Goal: Communication & Community: Answer question/provide support

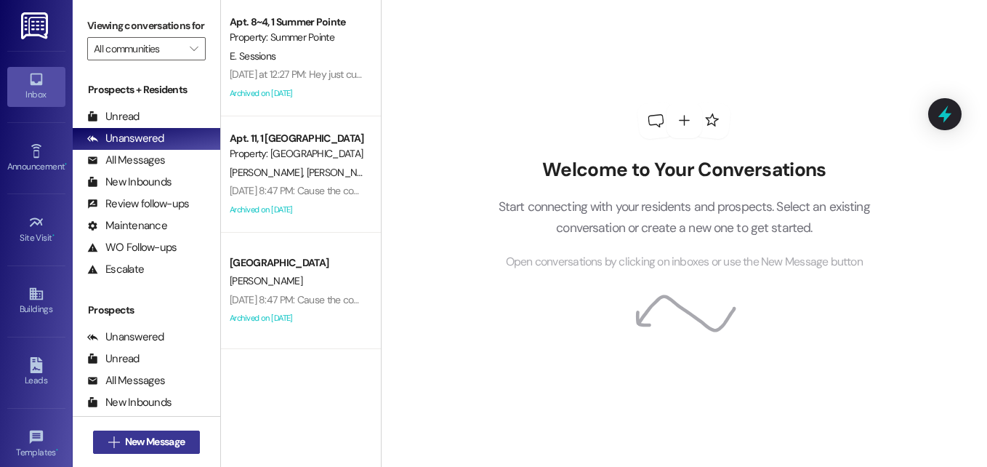
click at [168, 443] on span "New Message" at bounding box center [155, 441] width 60 height 15
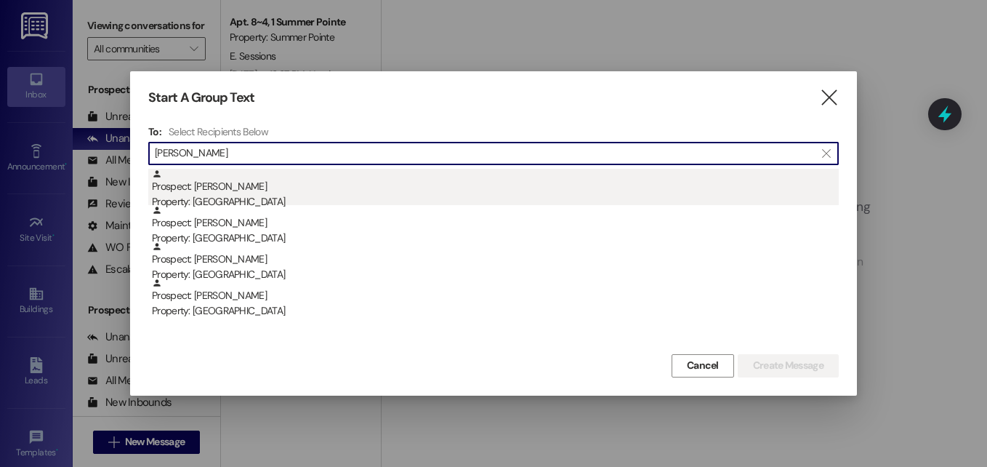
type input "[PERSON_NAME]"
click at [226, 189] on div "Prospect: [PERSON_NAME] Property: [GEOGRAPHIC_DATA]" at bounding box center [495, 189] width 687 height 41
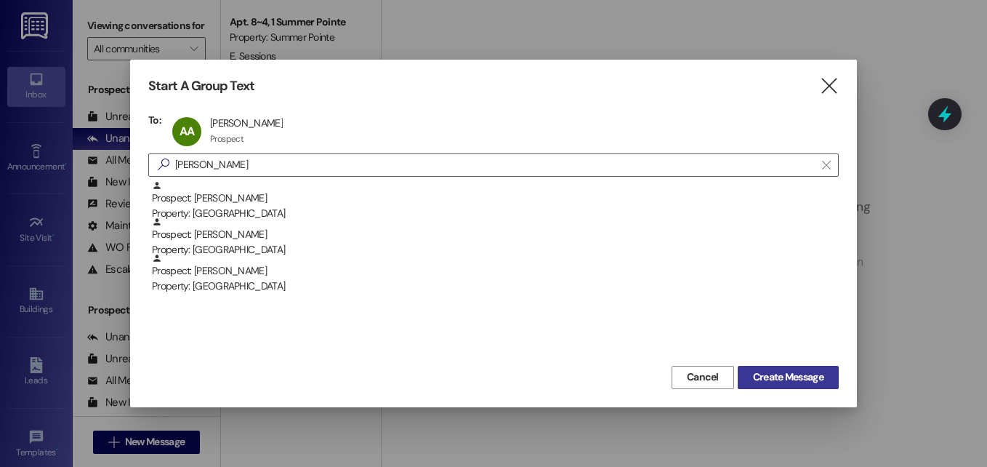
click at [753, 376] on span "Create Message" at bounding box center [788, 376] width 70 height 15
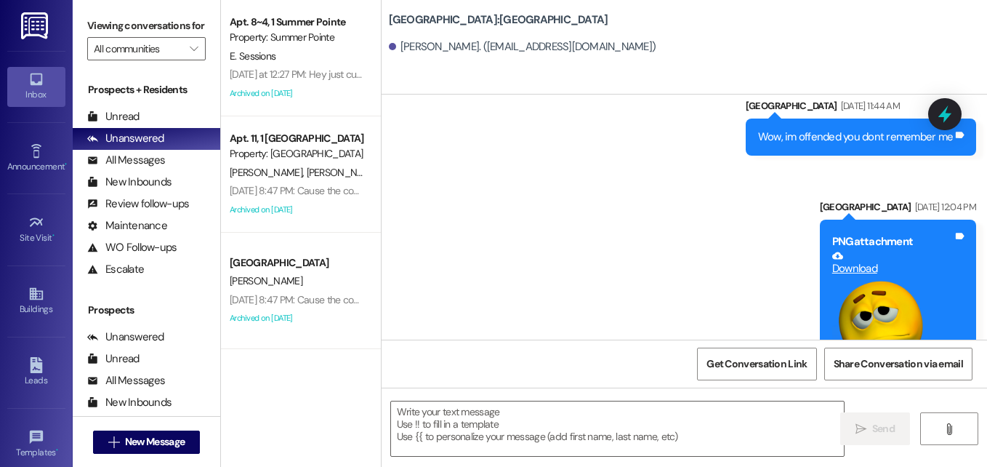
scroll to position [2227, 0]
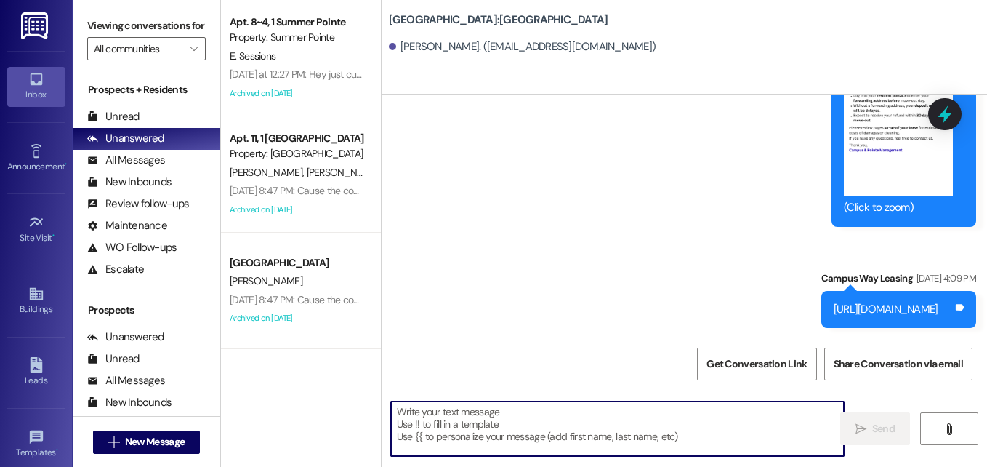
click at [560, 433] on textarea at bounding box center [617, 428] width 453 height 54
paste textarea "Good morning, [PERSON_NAME]! This is Angel with East Pointe Apartments! We are …"
type textarea "Good morning, [PERSON_NAME]! This is Angel with East Pointe Apartments! We are …"
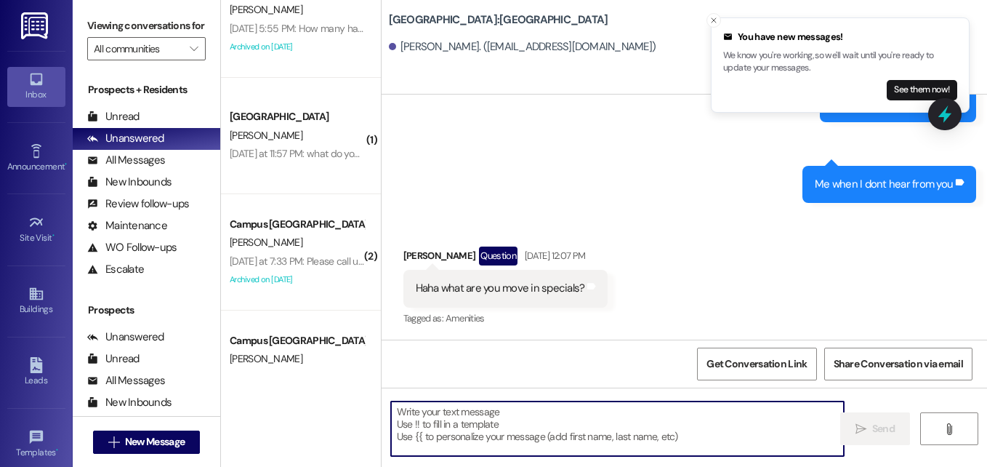
scroll to position [1049, 0]
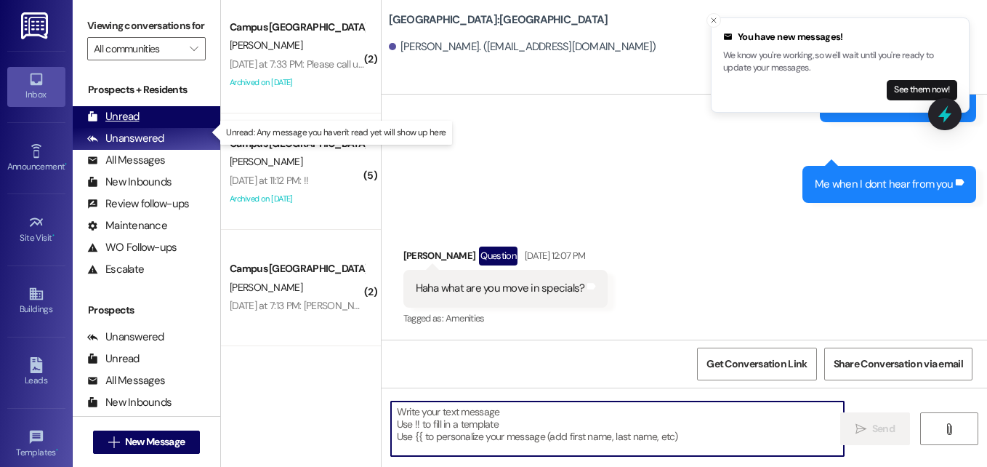
click at [121, 124] on div "Unread" at bounding box center [113, 116] width 52 height 15
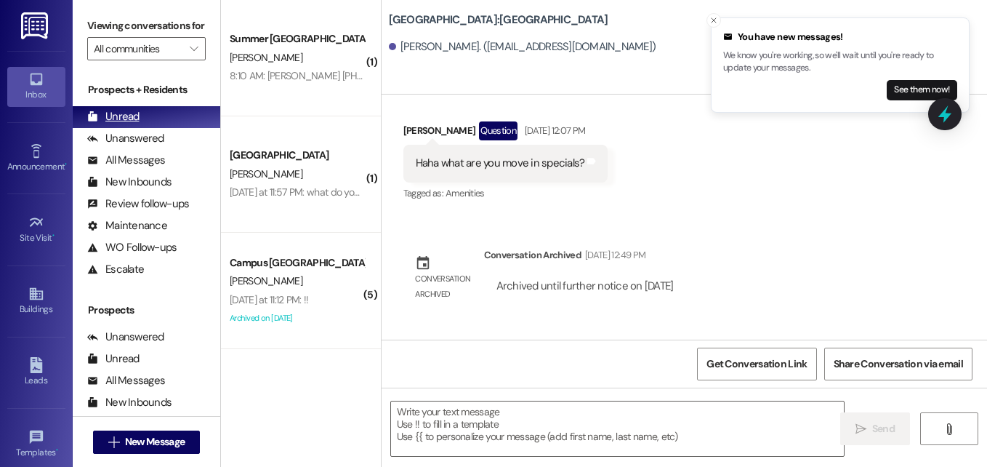
scroll to position [1078, 0]
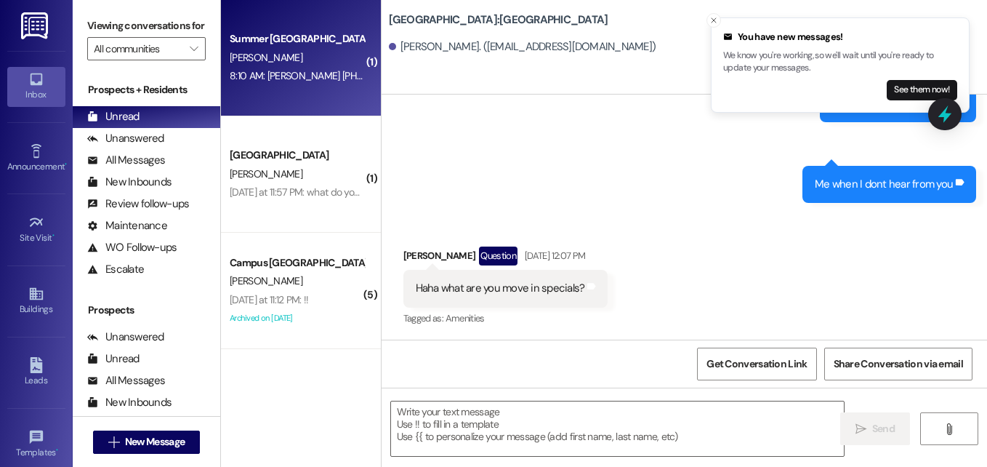
click at [269, 63] on div "[PERSON_NAME]" at bounding box center [296, 58] width 137 height 18
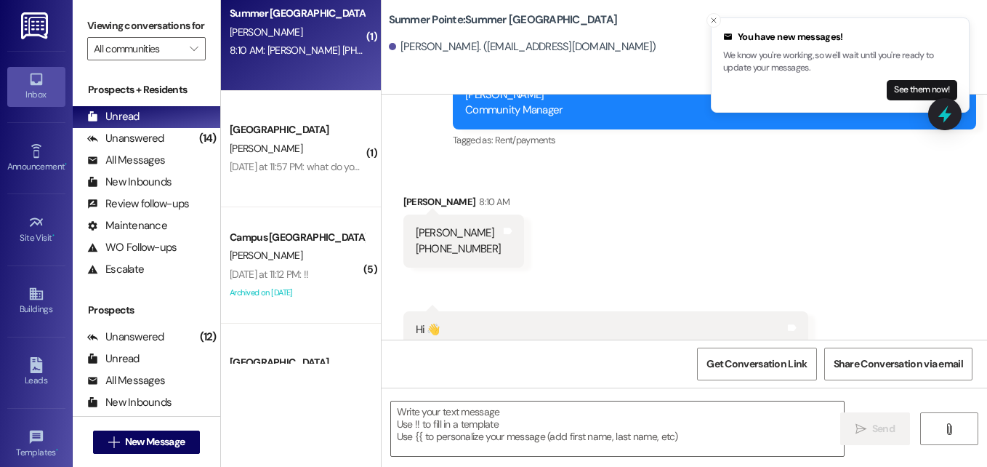
scroll to position [49, 0]
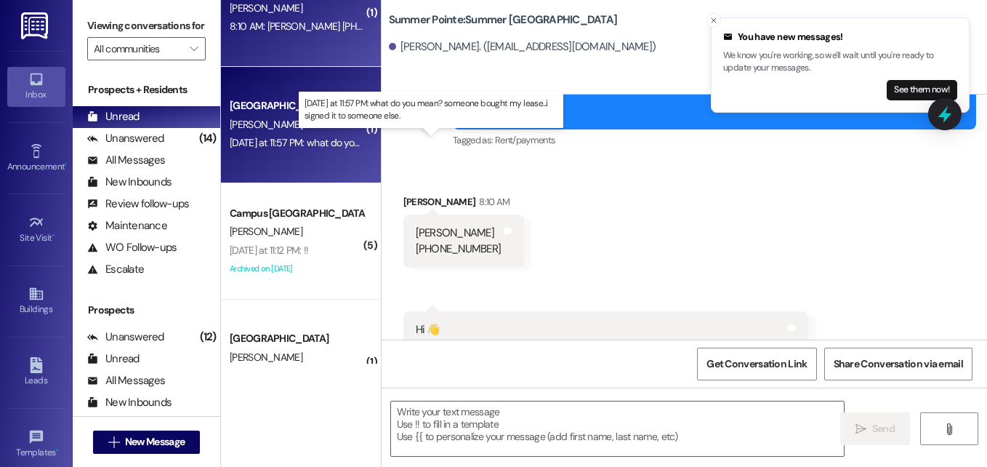
click at [331, 148] on div "[DATE] at 11:57 PM: what do you mean? someone bought my lease...i signed it to …" at bounding box center [427, 142] width 394 height 13
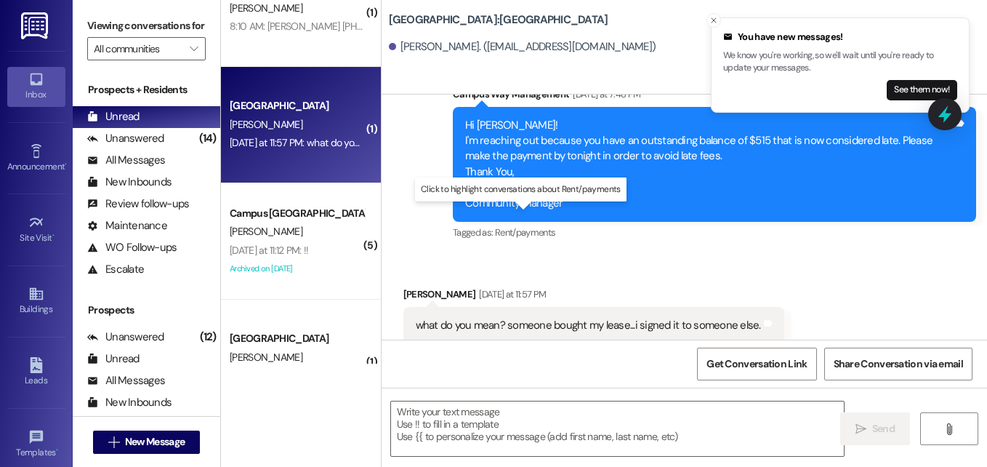
scroll to position [904, 0]
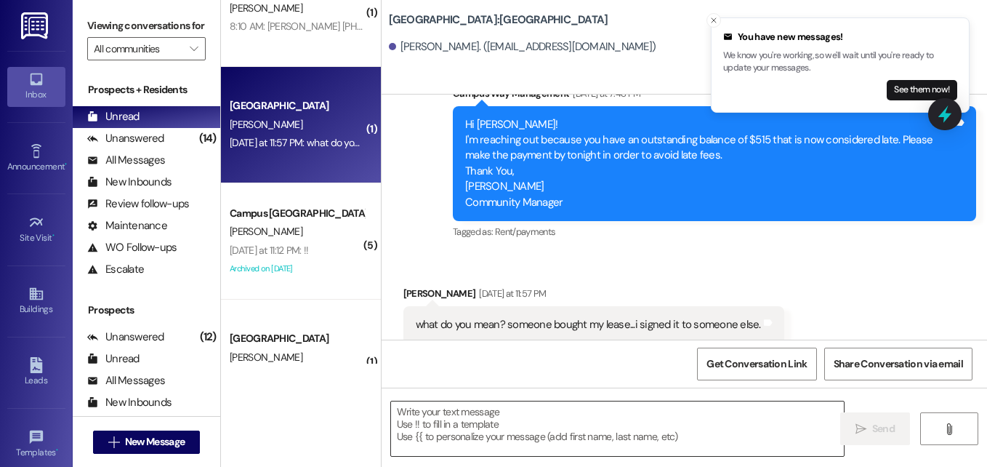
click at [533, 436] on textarea at bounding box center [617, 428] width 453 height 54
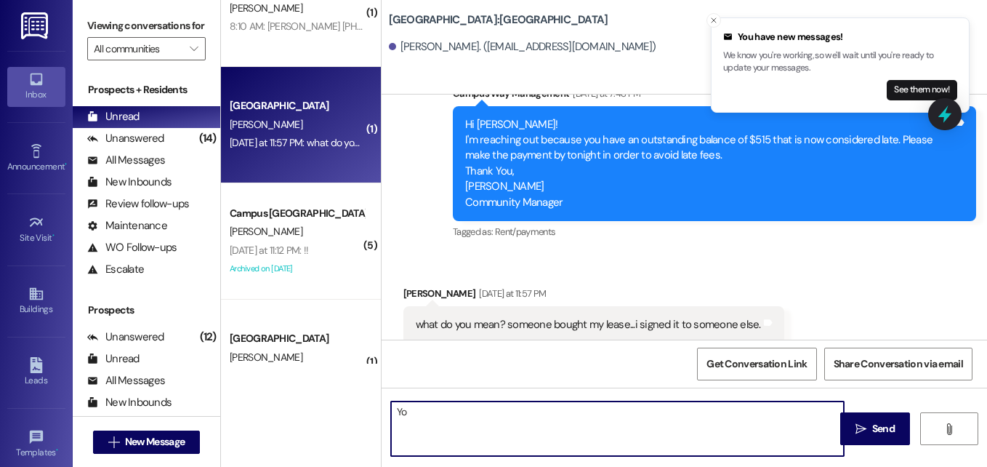
type textarea "Y"
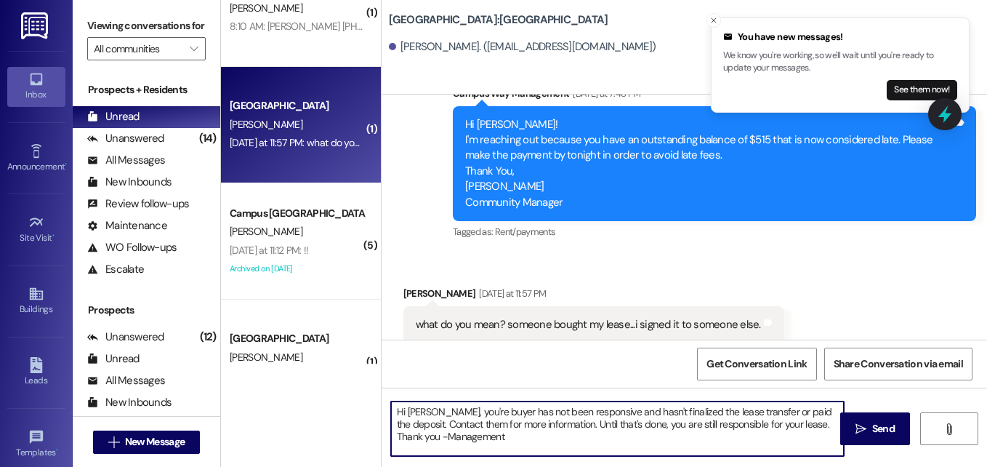
click at [513, 413] on textarea "Hi [PERSON_NAME], you're buyer has not been responsive and hasn't finalized the…" at bounding box center [617, 428] width 453 height 54
click at [772, 421] on textarea "Hi [PERSON_NAME], you're buyer has NOT been responsive and hasn't finalized the…" at bounding box center [617, 428] width 453 height 54
type textarea "Hi [PERSON_NAME], you're buyer has NOT been responsive and hasn't finalized the…"
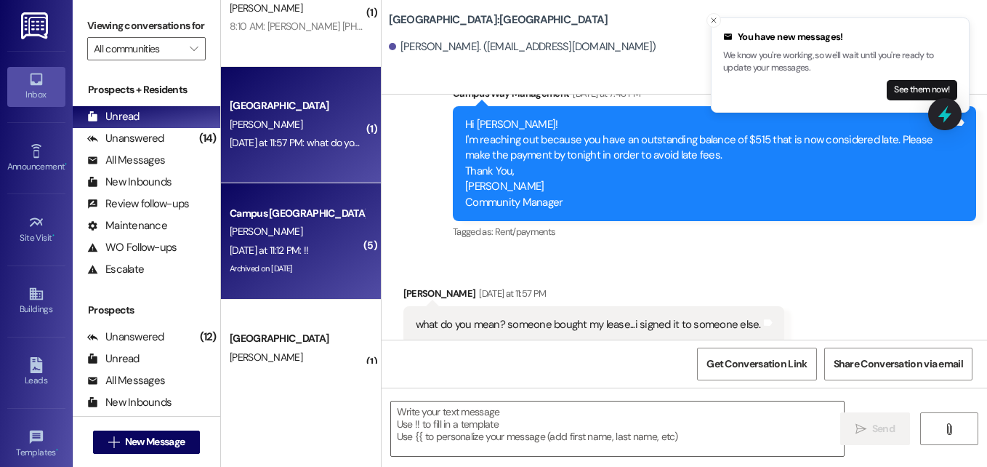
scroll to position [903, 0]
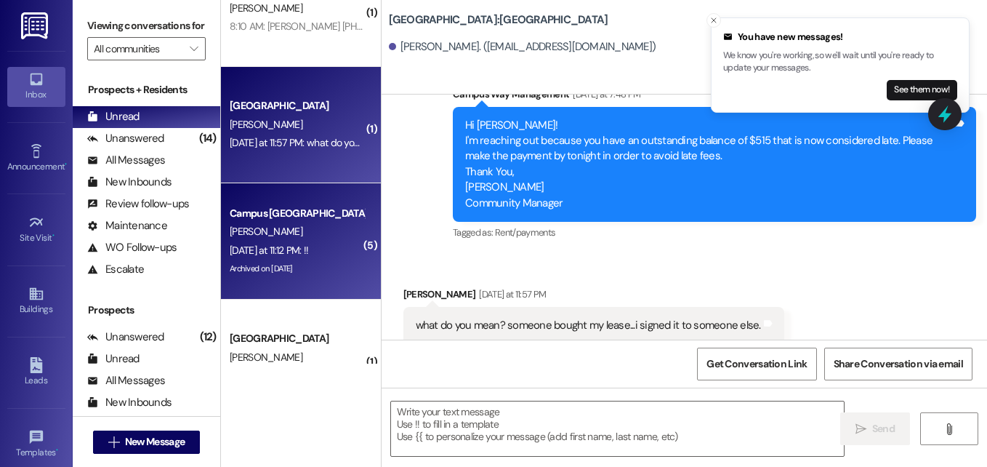
click at [328, 247] on div "[DATE] at 11:12 PM: !! [DATE] at 11:12 PM: !!" at bounding box center [296, 250] width 137 height 18
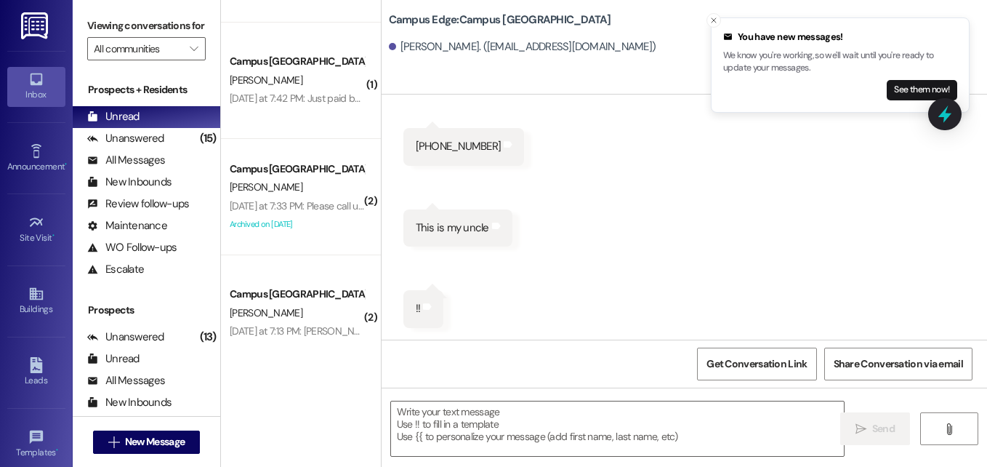
scroll to position [676, 0]
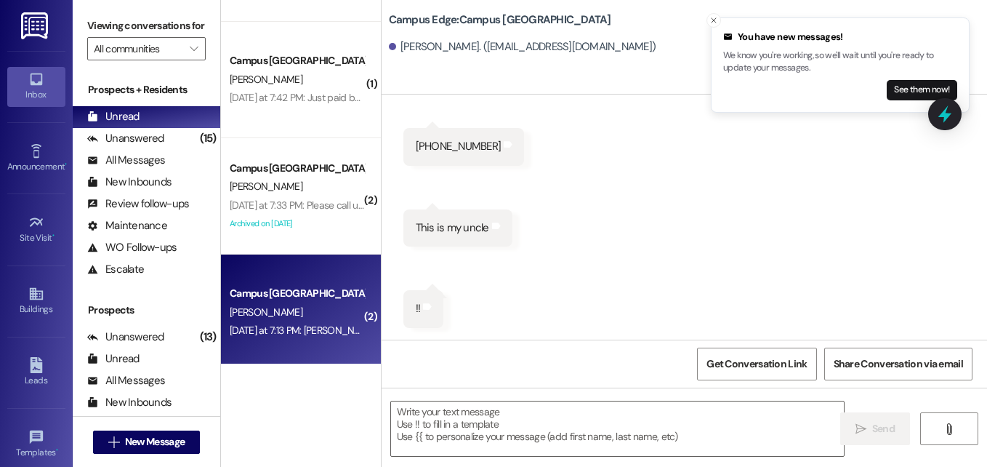
click at [284, 307] on div "[PERSON_NAME]" at bounding box center [296, 312] width 137 height 18
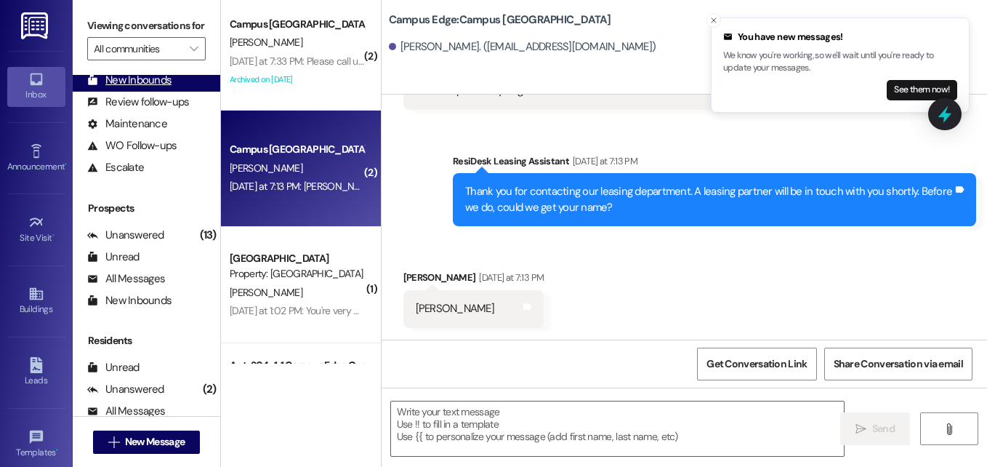
scroll to position [0, 0]
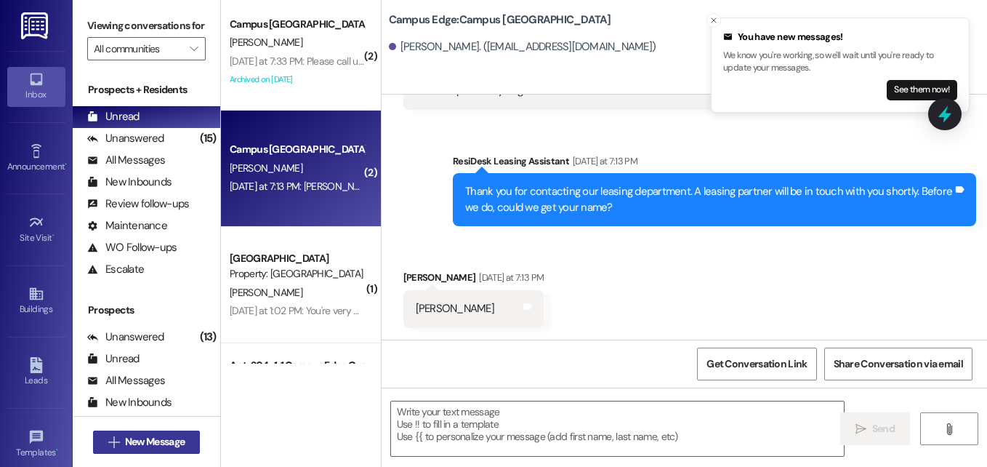
click at [125, 448] on span "New Message" at bounding box center [155, 441] width 60 height 15
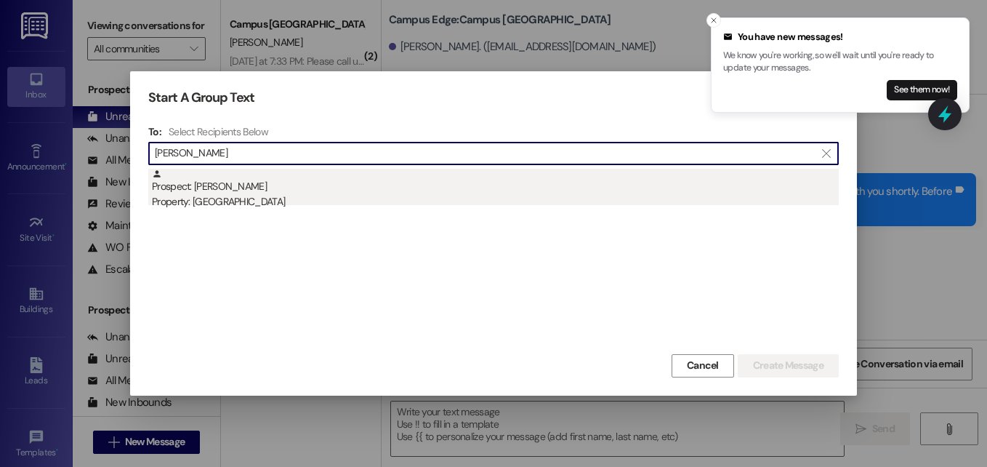
type input "[PERSON_NAME]"
click at [200, 190] on div "Prospect: [PERSON_NAME] Property: [GEOGRAPHIC_DATA]" at bounding box center [495, 189] width 687 height 41
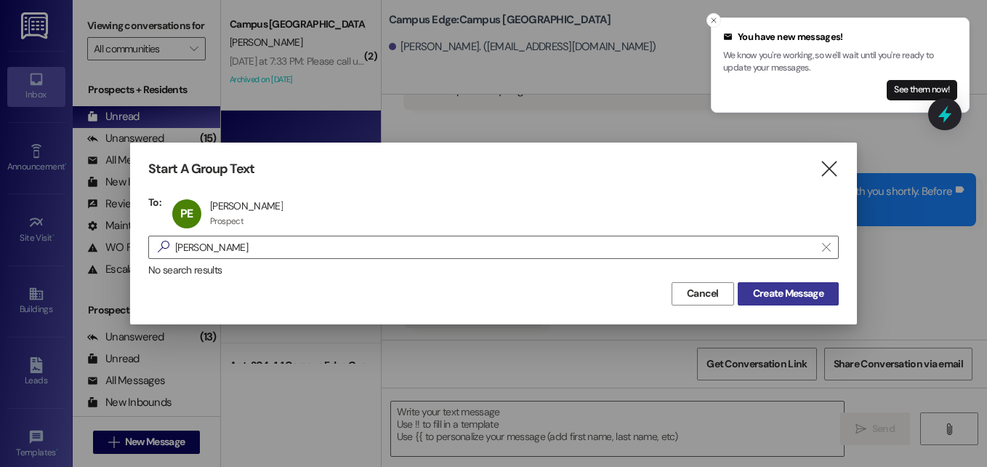
click at [796, 286] on span "Create Message" at bounding box center [788, 293] width 70 height 15
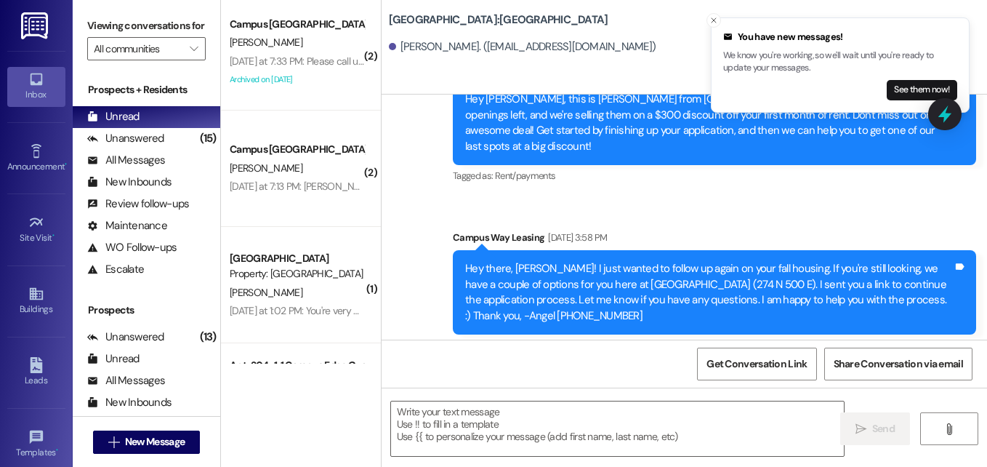
scroll to position [2708, 0]
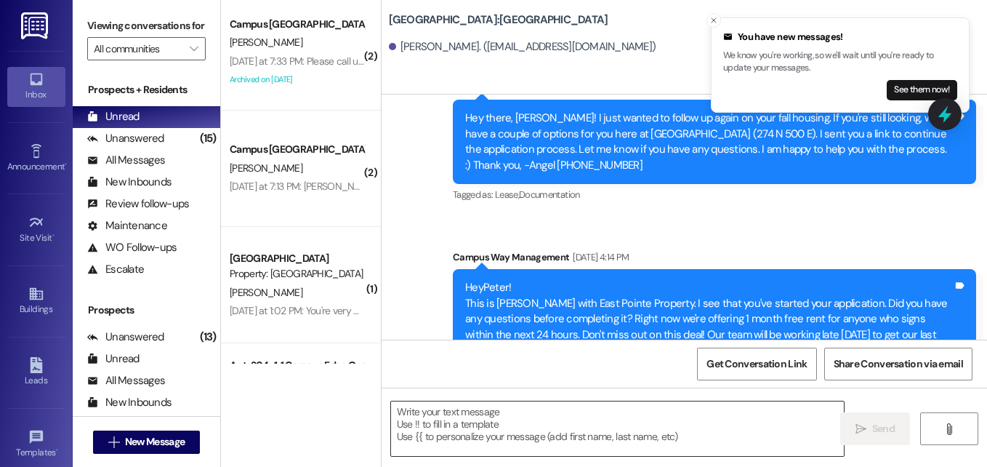
click at [522, 421] on textarea at bounding box center [617, 428] width 453 height 54
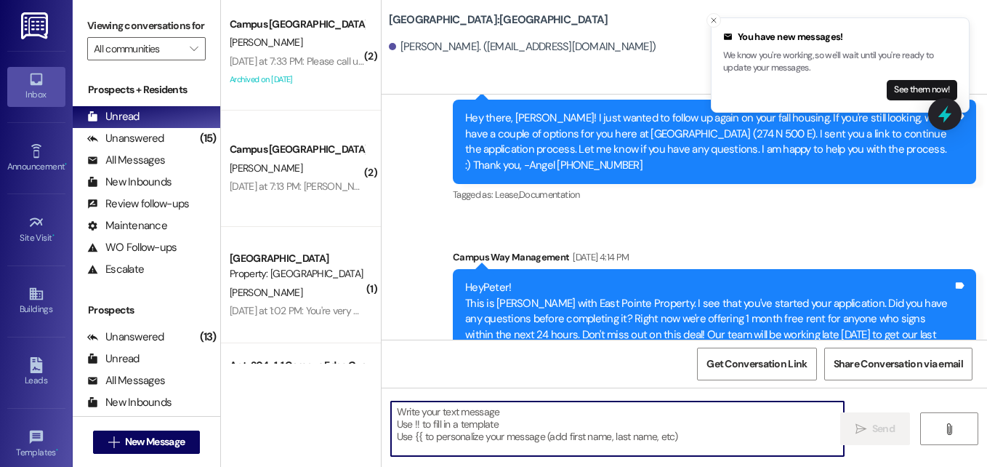
paste textarea "Good morning, [PERSON_NAME]! This is Angel with East Pointe Apartments! We are …"
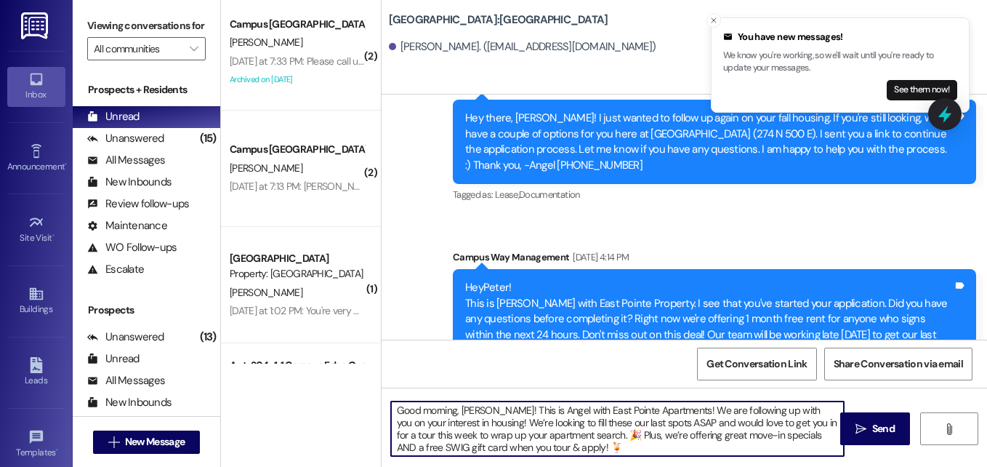
scroll to position [0, 0]
click at [467, 409] on textarea "Good morning, [PERSON_NAME]! This is Angel with East Pointe Apartments! We are …" at bounding box center [617, 428] width 453 height 54
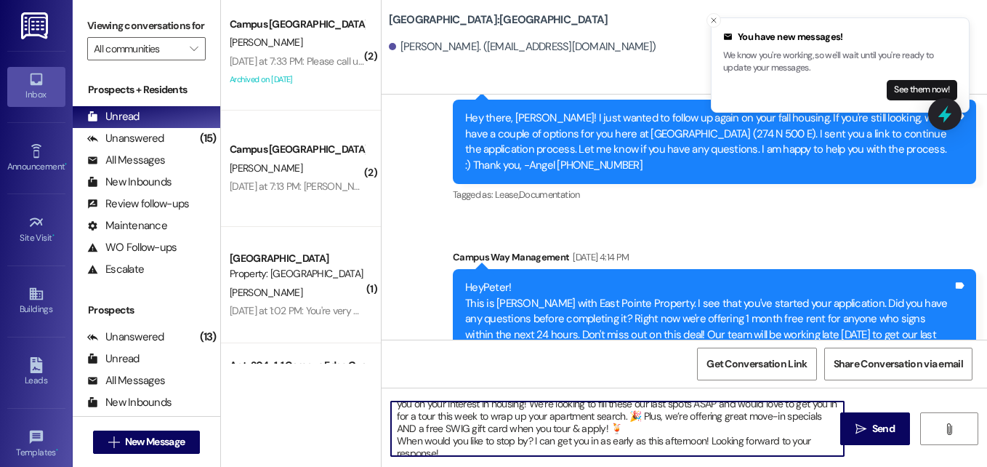
scroll to position [21, 0]
click at [396, 445] on textarea "Good morning, [PERSON_NAME]! This is Angel with East Pointe Apartments! We are …" at bounding box center [617, 428] width 453 height 54
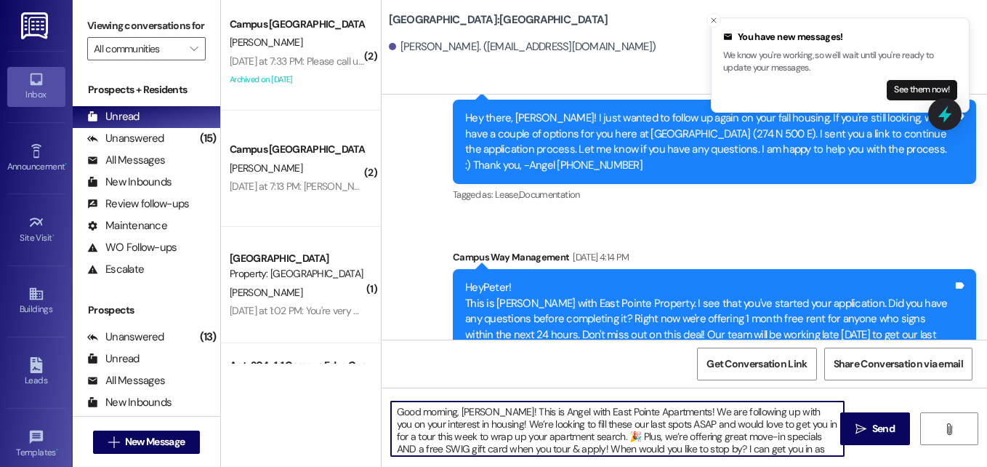
scroll to position [2, 0]
click at [502, 430] on textarea "Good morning, [PERSON_NAME]! This is Angel with East Pointe Apartments! We are …" at bounding box center [617, 428] width 453 height 54
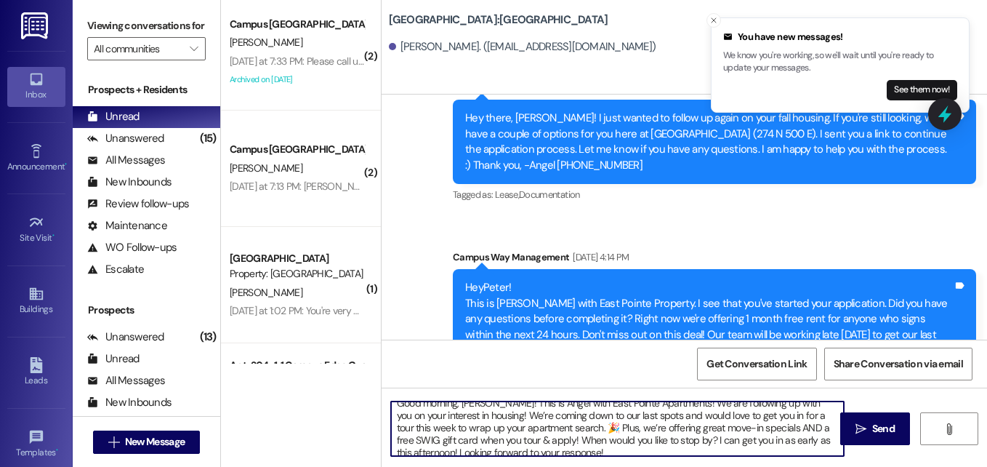
scroll to position [9, 0]
click at [560, 429] on textarea "Good morning, [PERSON_NAME]! This is Angel with East Pointe Apartments! We are …" at bounding box center [617, 428] width 453 height 54
type textarea "Good morning, [PERSON_NAME]! This is Angel with East Pointe Apartments! We are …"
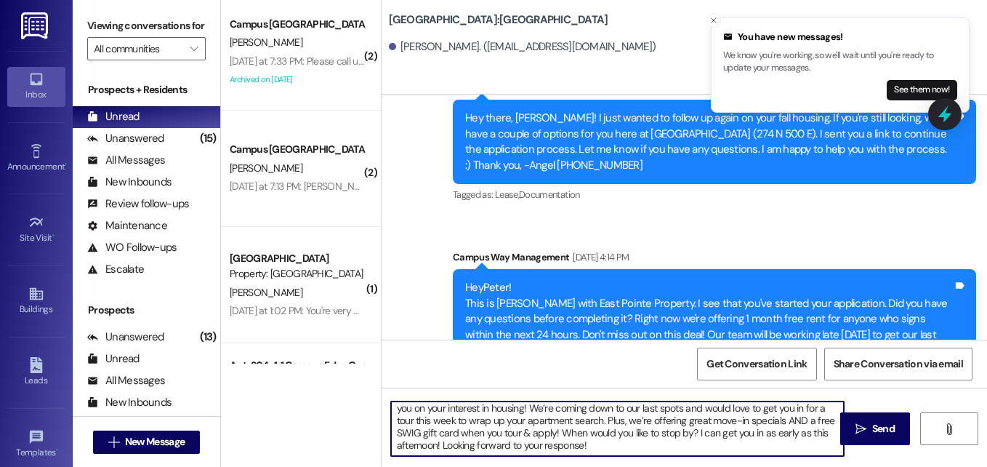
scroll to position [28, 0]
click at [608, 440] on textarea "Good morning, [PERSON_NAME]! This is Angel with East Pointe Apartments! We are …" at bounding box center [617, 428] width 453 height 54
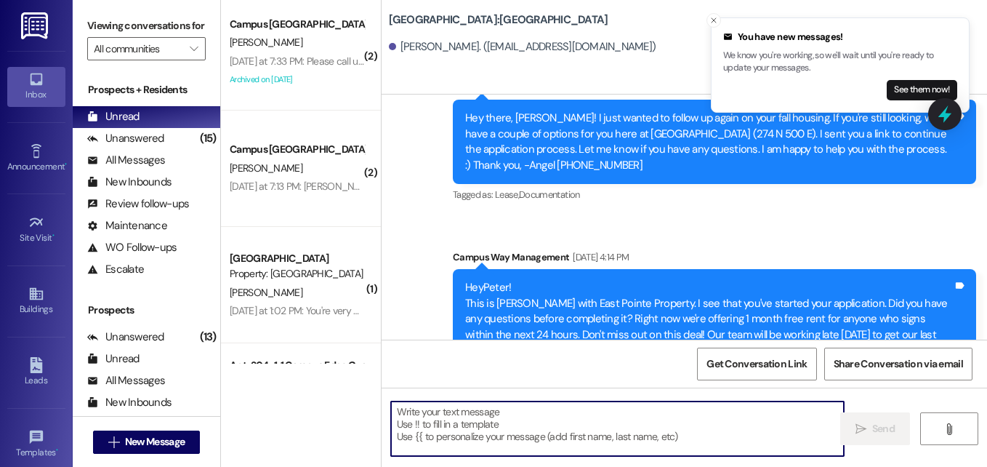
scroll to position [0, 0]
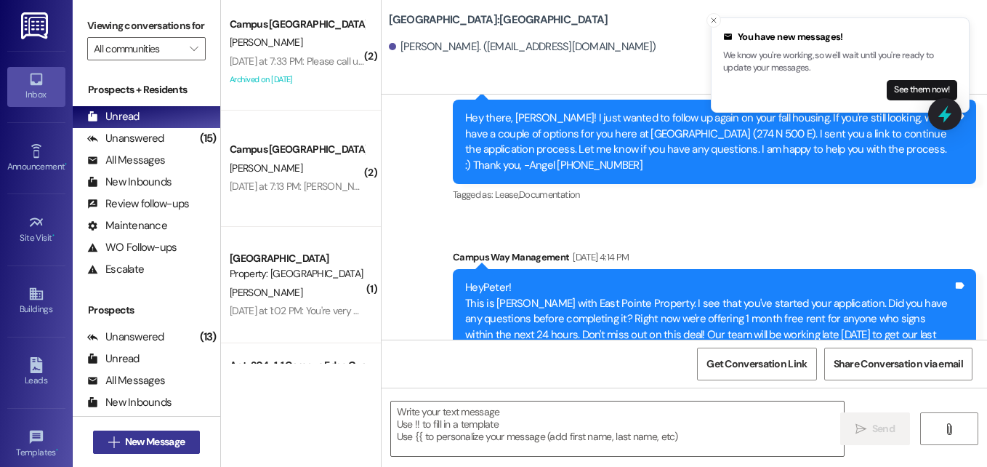
click at [164, 435] on span "New Message" at bounding box center [155, 441] width 60 height 15
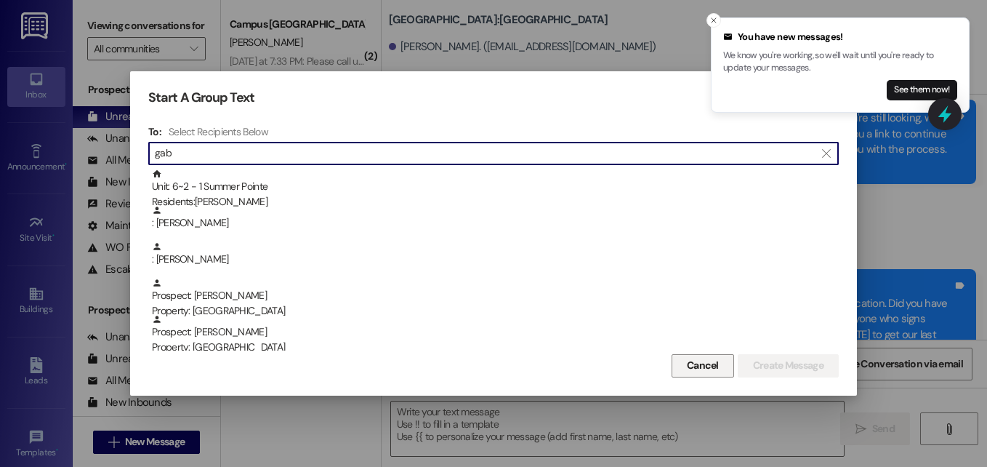
type input "gab"
click at [694, 374] on button "Cancel" at bounding box center [702, 365] width 62 height 23
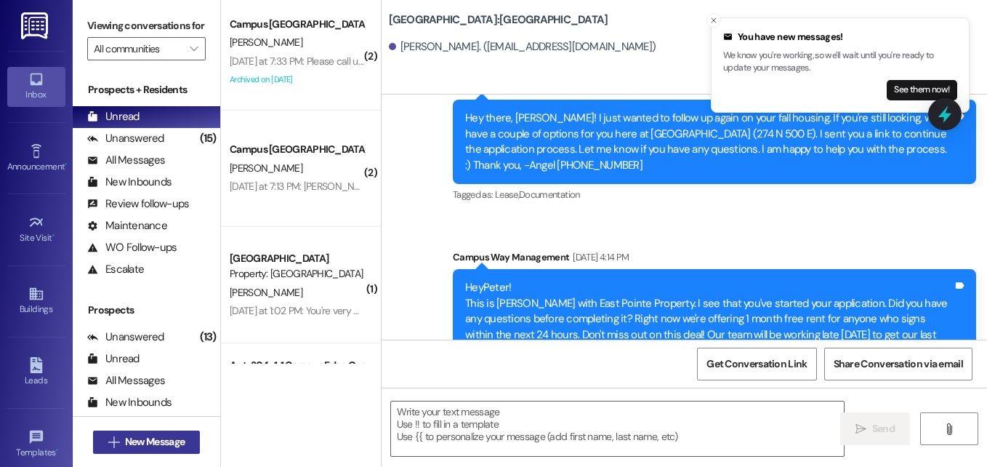
click at [169, 444] on span "New Message" at bounding box center [155, 441] width 60 height 15
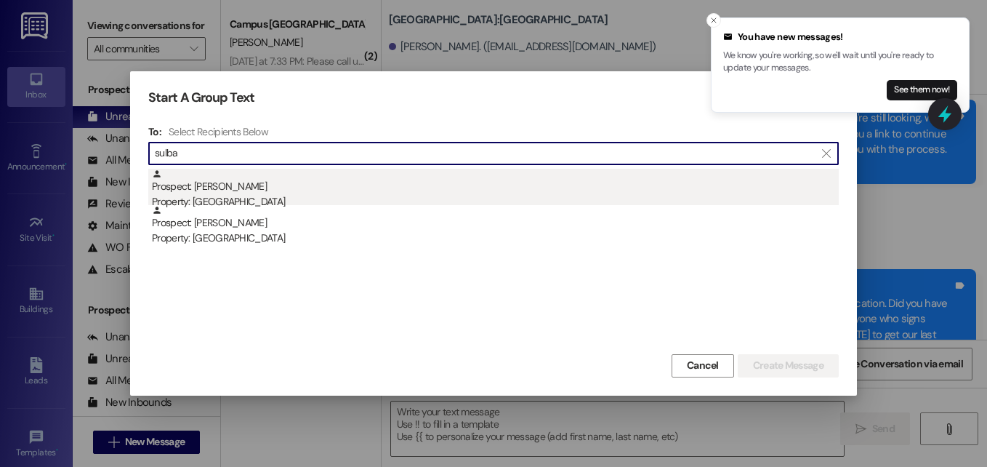
type input "sulba"
click at [234, 189] on div "Prospect: [PERSON_NAME] Property: [GEOGRAPHIC_DATA]" at bounding box center [495, 189] width 687 height 41
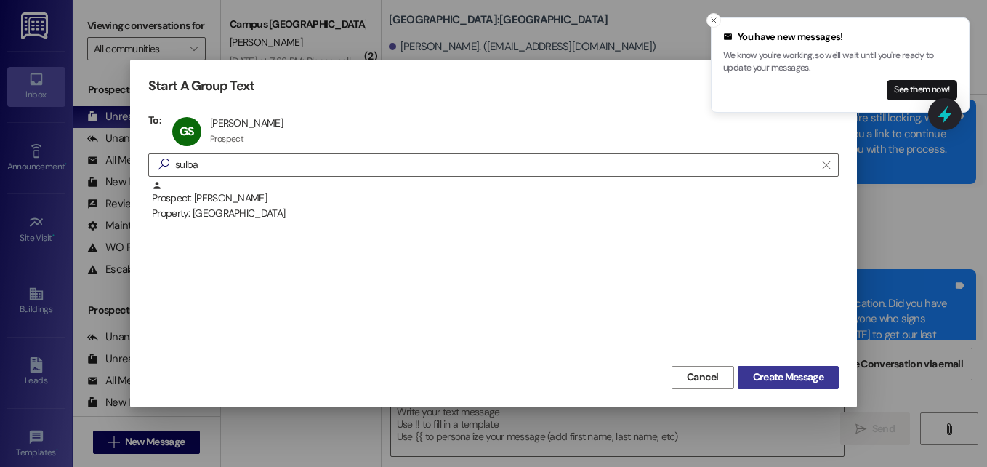
click at [772, 371] on span "Create Message" at bounding box center [788, 376] width 70 height 15
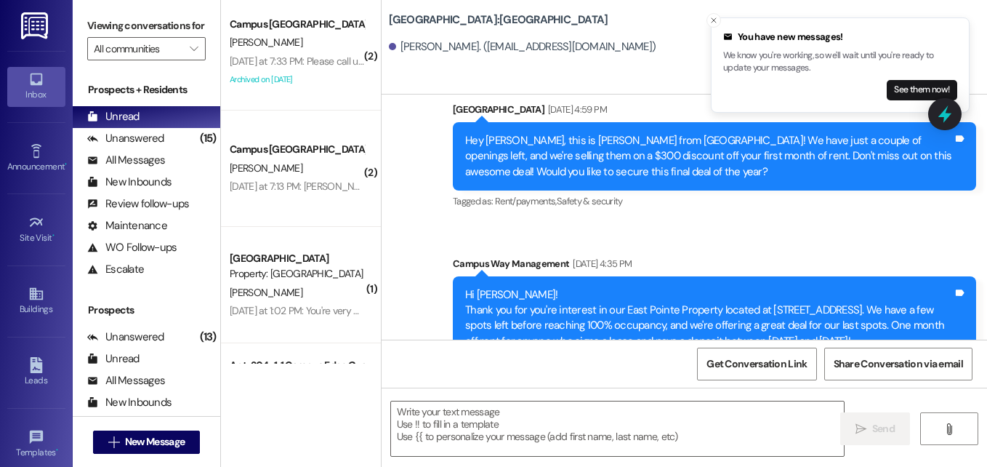
scroll to position [1222, 0]
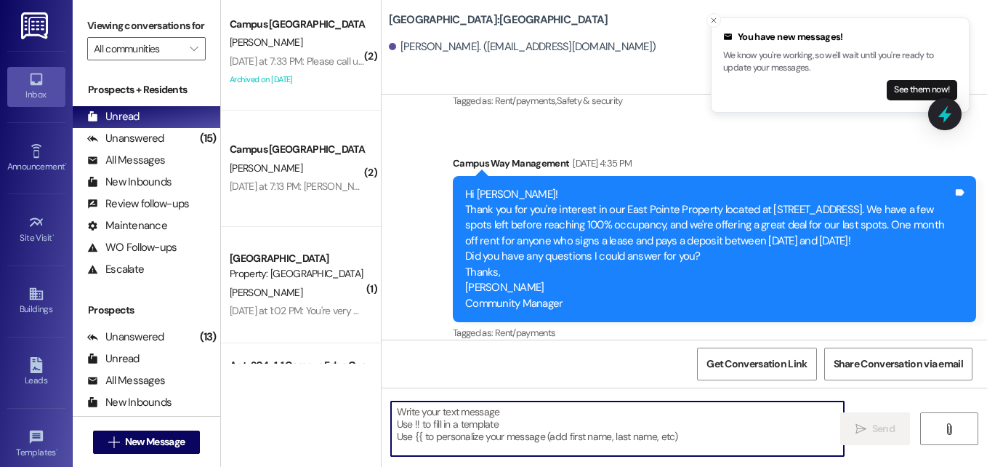
click at [520, 417] on textarea at bounding box center [617, 428] width 453 height 54
paste textarea "Good morning, [PERSON_NAME]! This is Angel with East Pointe Apartments! We are …"
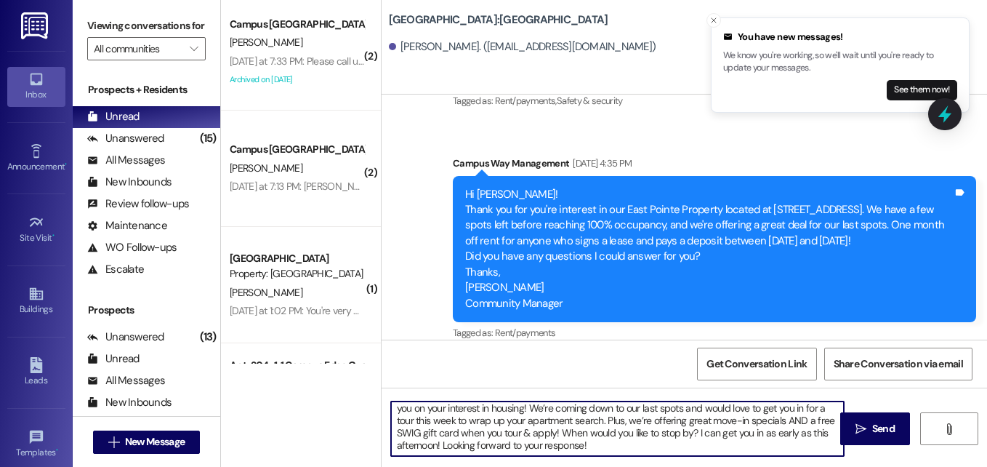
scroll to position [0, 0]
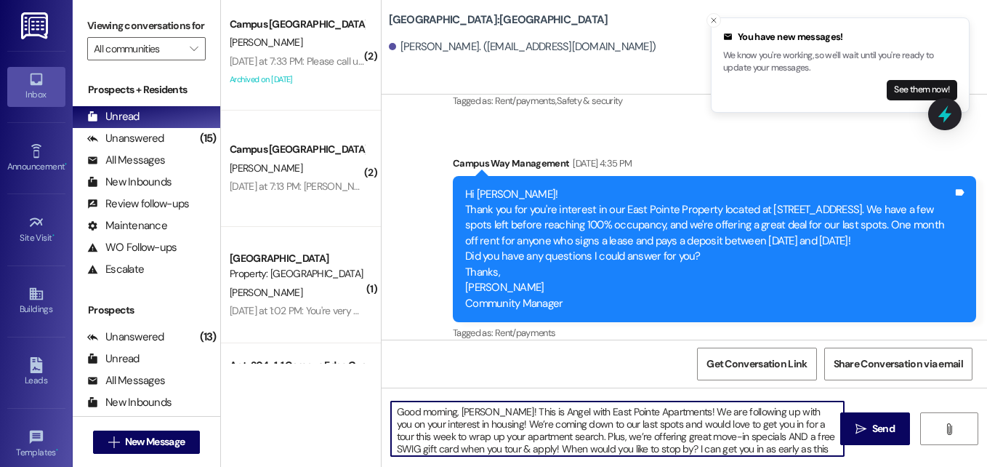
click at [464, 410] on textarea "Good morning, [PERSON_NAME]! This is Angel with East Pointe Apartments! We are …" at bounding box center [617, 428] width 453 height 54
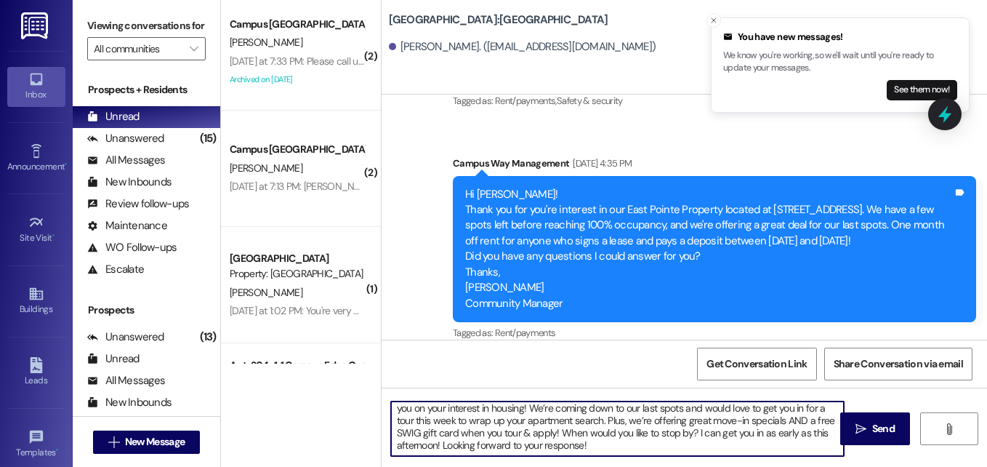
type textarea "Good morning, [PERSON_NAME]! This is Angel with East Pointe Apartments! We are …"
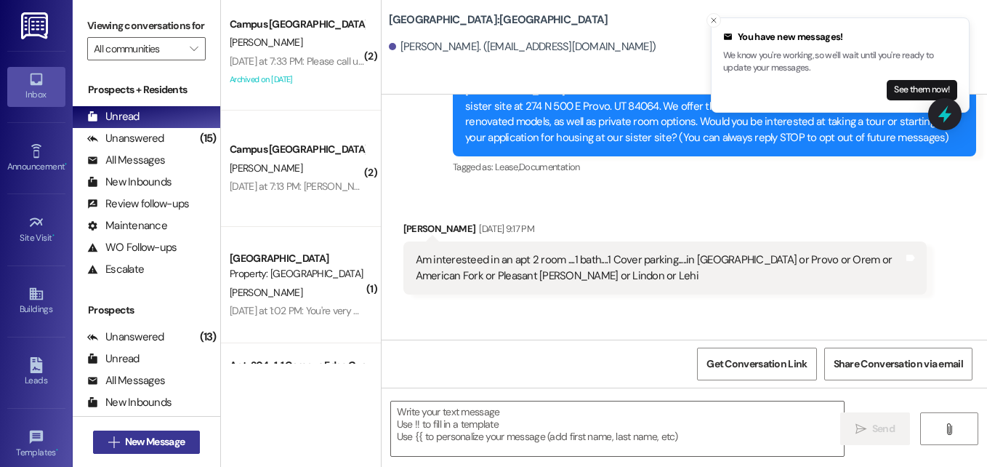
scroll to position [68, 0]
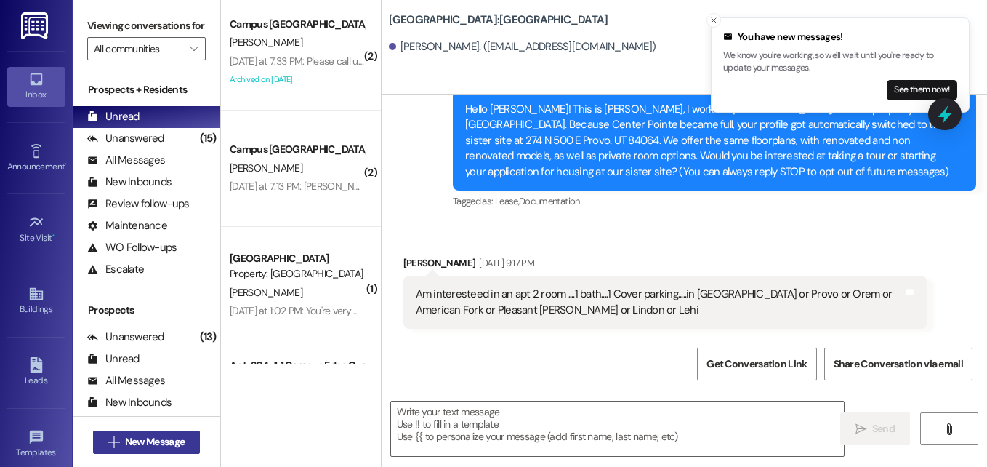
click at [161, 439] on span "New Message" at bounding box center [155, 441] width 60 height 15
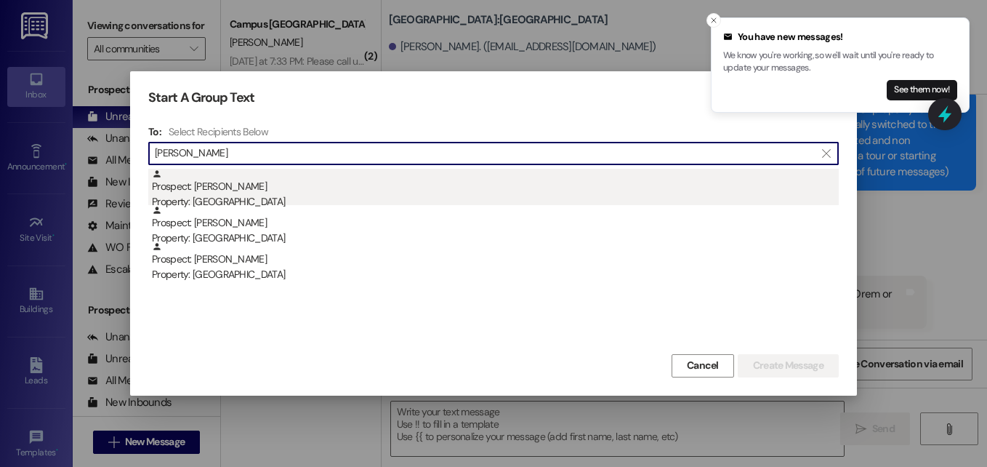
type input "[PERSON_NAME]"
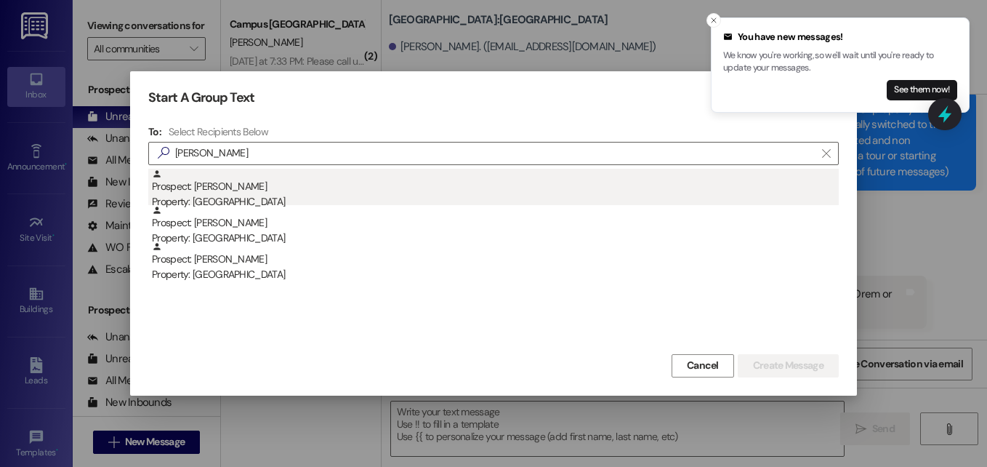
click at [219, 184] on div "Prospect: [PERSON_NAME] Property: [GEOGRAPHIC_DATA]" at bounding box center [495, 189] width 687 height 41
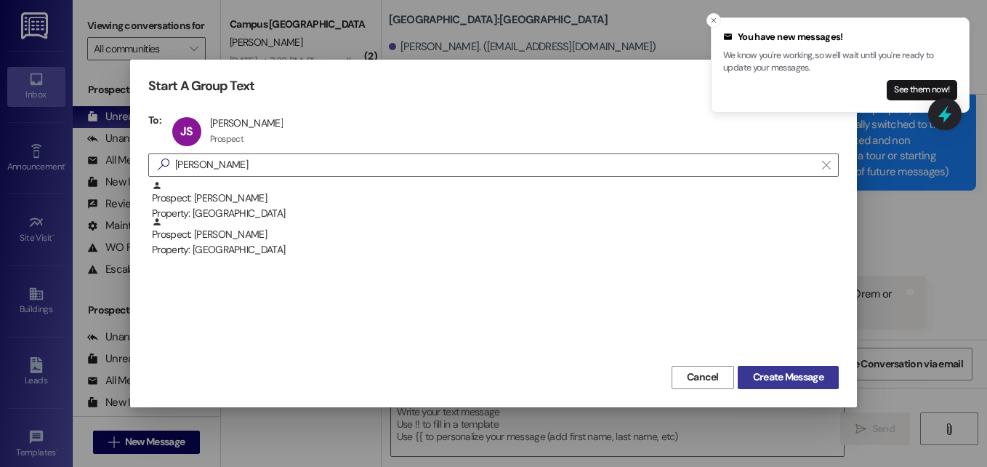
click at [750, 377] on span "Create Message" at bounding box center [788, 376] width 76 height 15
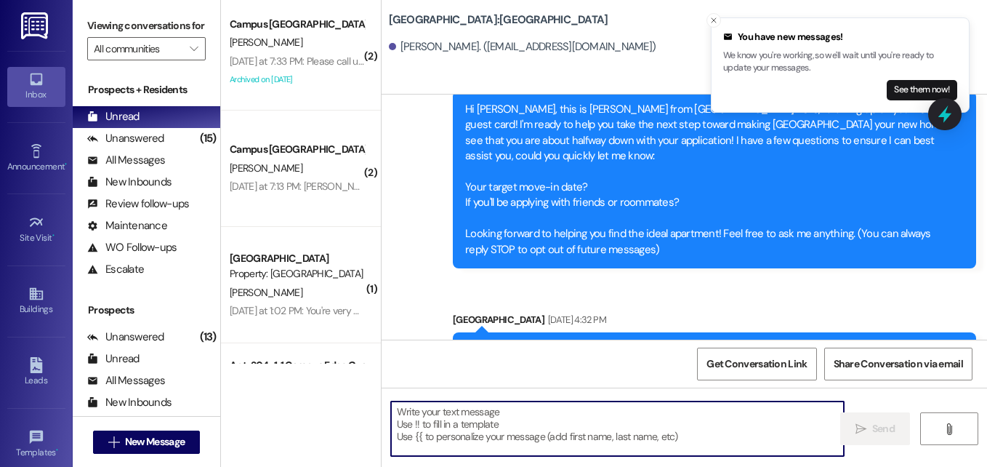
click at [490, 427] on textarea at bounding box center [617, 428] width 453 height 54
paste textarea "Good morning, [PERSON_NAME]! This is Angel with East Pointe Apartments! We are …"
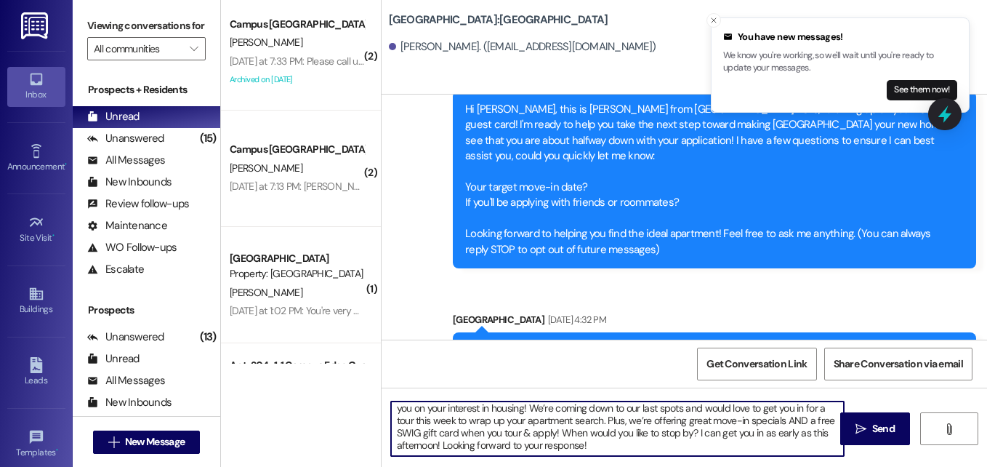
scroll to position [0, 0]
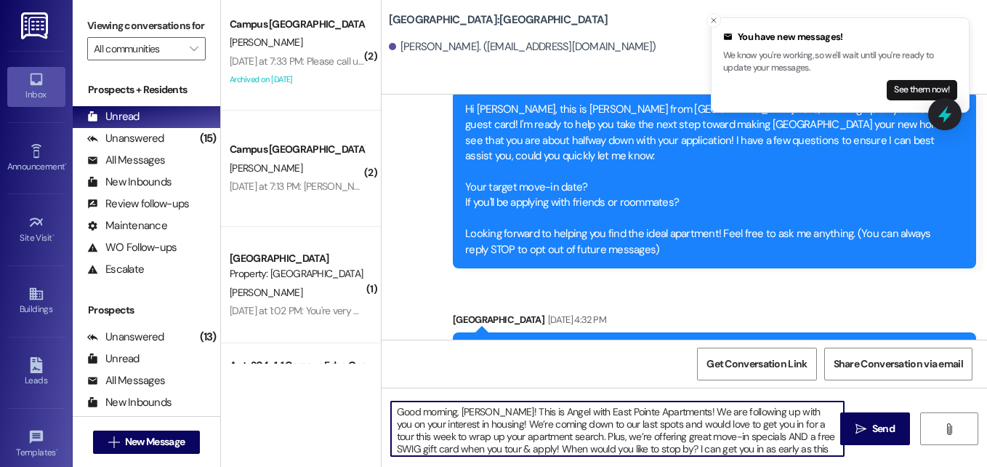
click at [471, 405] on textarea "Good morning, [PERSON_NAME]! This is Angel with East Pointe Apartments! We are …" at bounding box center [617, 428] width 453 height 54
type textarea "Good morning, [PERSON_NAME]! This is Angel with East Pointe Apartments! We are …"
click at [486, 420] on textarea "Good morning, [PERSON_NAME]! This is Angel with East Pointe Apartments! We are …" at bounding box center [617, 428] width 453 height 54
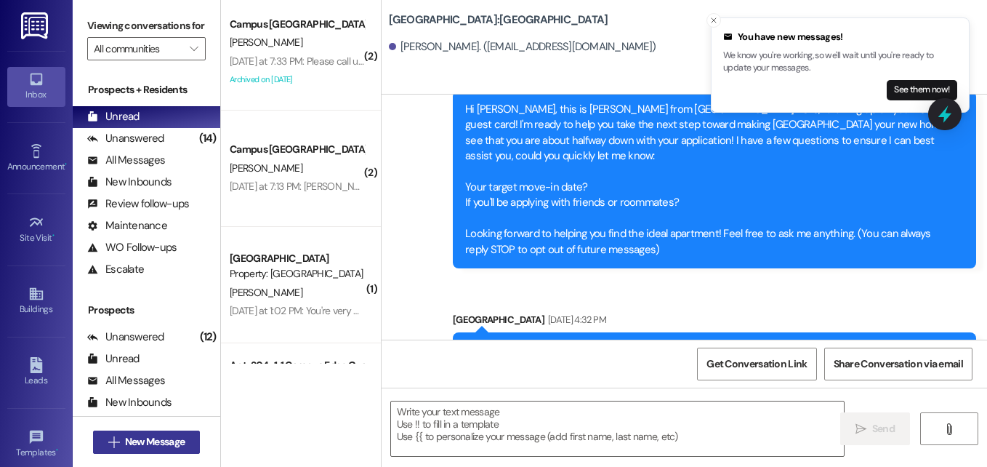
click at [177, 440] on span "New Message" at bounding box center [155, 441] width 60 height 15
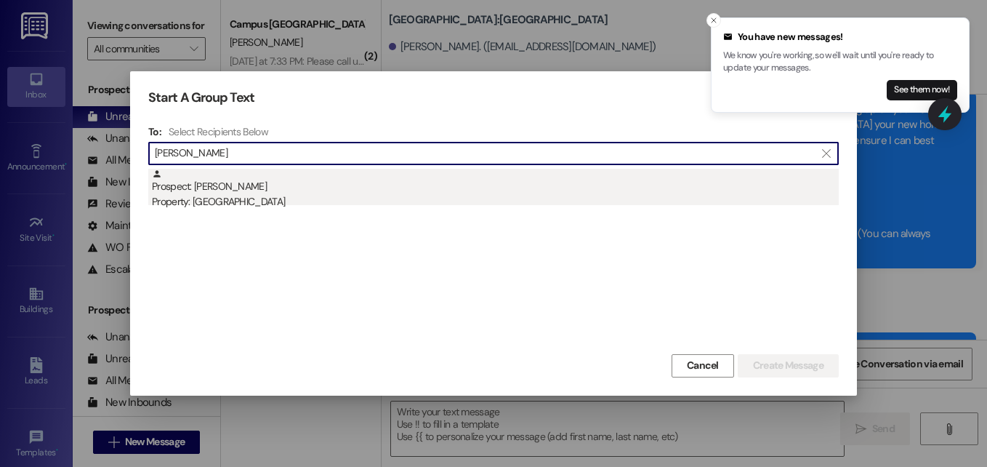
type input "[PERSON_NAME]"
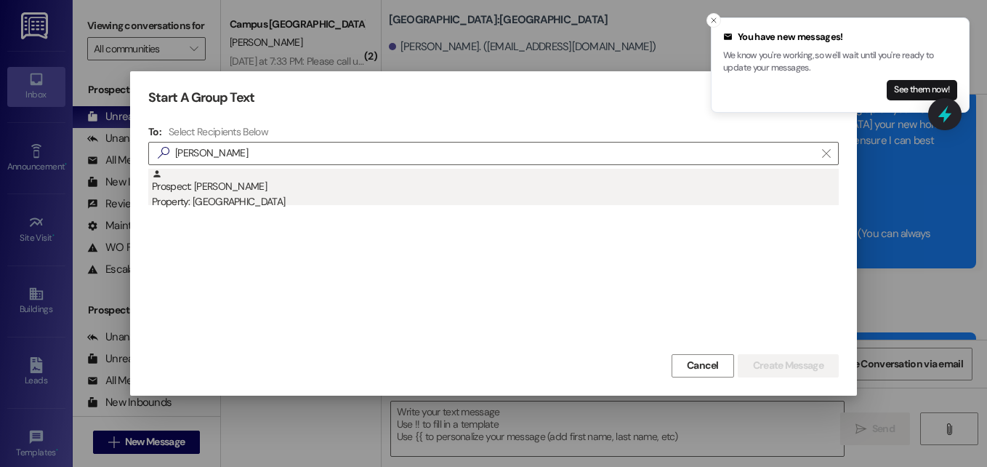
click at [192, 199] on div "Property: [GEOGRAPHIC_DATA]" at bounding box center [495, 201] width 687 height 15
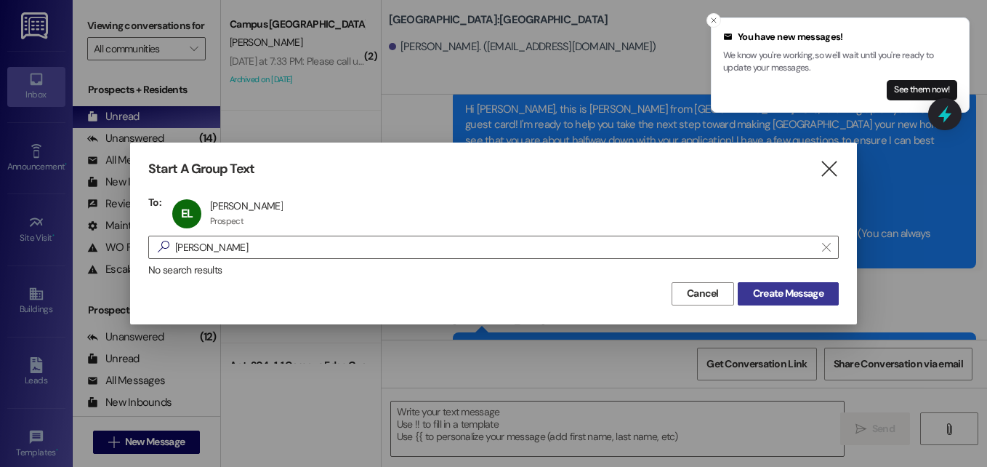
click at [753, 288] on span "Create Message" at bounding box center [788, 293] width 70 height 15
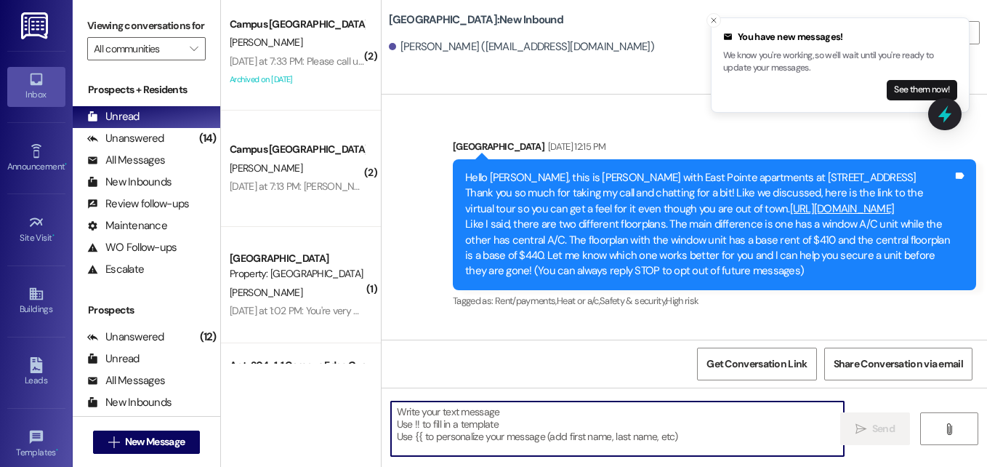
click at [524, 421] on textarea at bounding box center [617, 428] width 453 height 54
paste textarea "Good morning, [PERSON_NAME]! This is Angel with East Pointe Apartments! We are …"
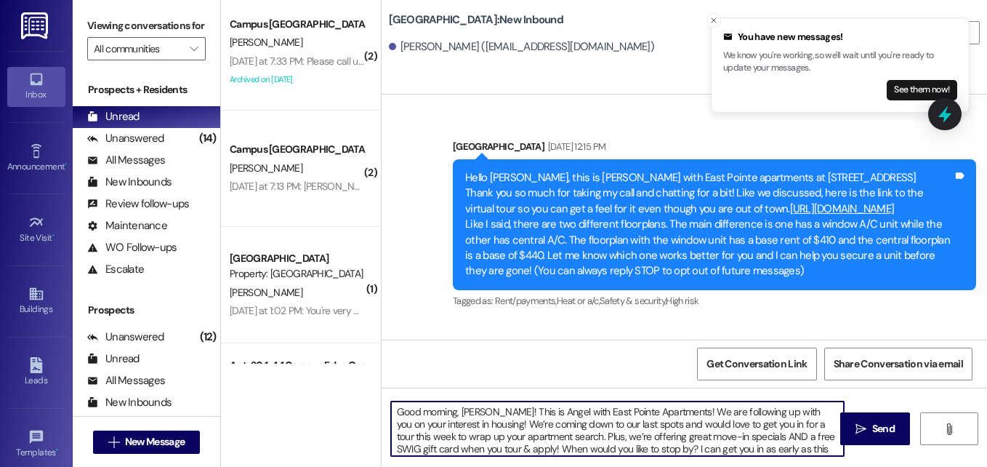
click at [472, 408] on textarea "Good morning, [PERSON_NAME]! This is Angel with East Pointe Apartments! We are …" at bounding box center [617, 428] width 453 height 54
type textarea "Good morning, [PERSON_NAME]! This is Angel with East Pointe Apartments! We are …"
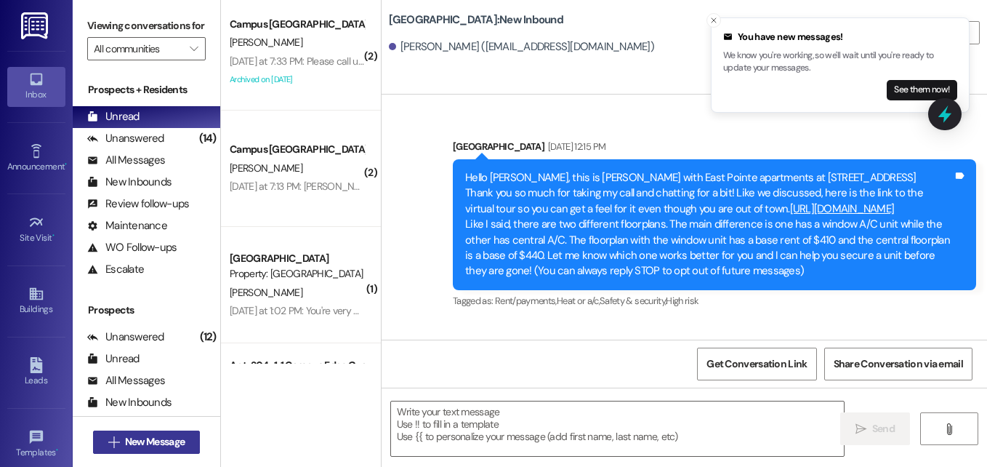
click at [171, 441] on span "New Message" at bounding box center [155, 441] width 60 height 15
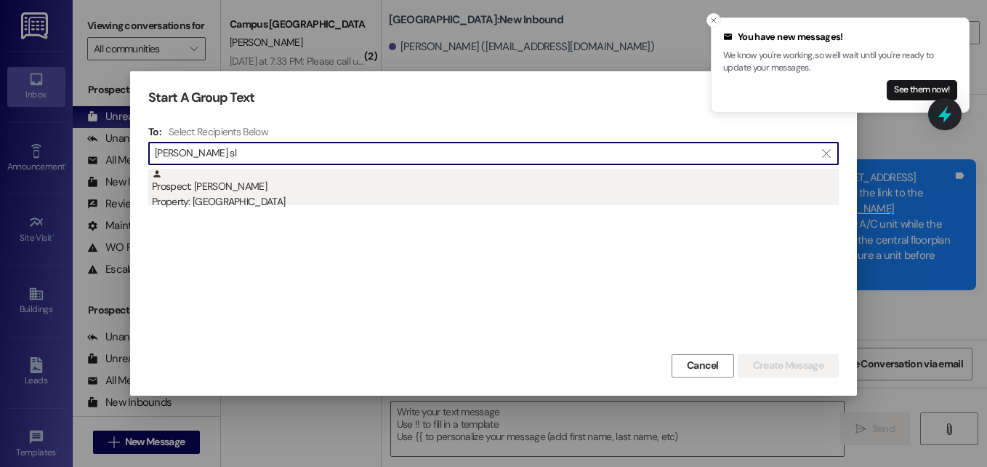
type input "[PERSON_NAME] sl"
click at [230, 186] on div "Prospect: [PERSON_NAME] Property: [GEOGRAPHIC_DATA]" at bounding box center [495, 189] width 687 height 41
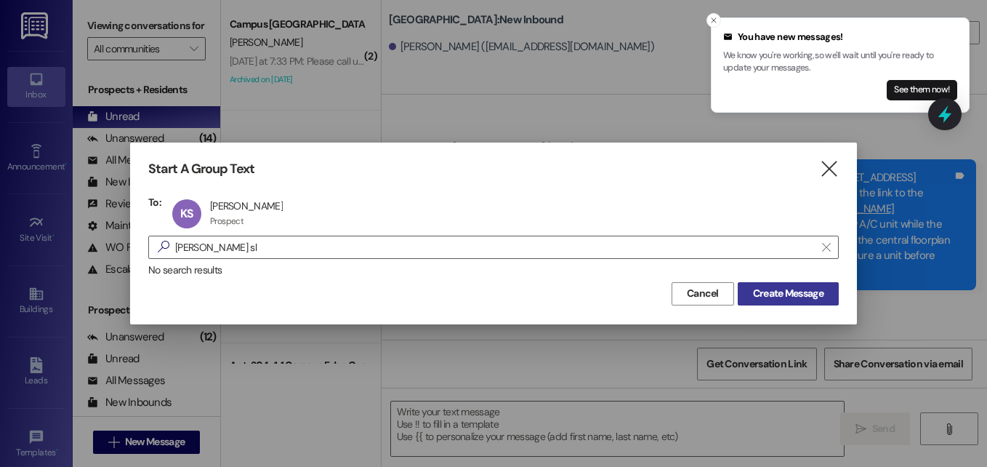
click at [764, 294] on span "Create Message" at bounding box center [788, 293] width 70 height 15
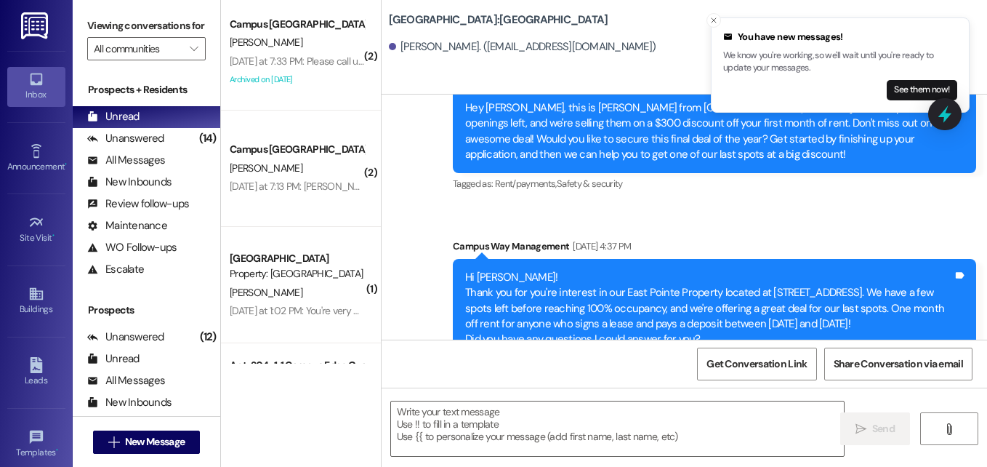
scroll to position [462, 0]
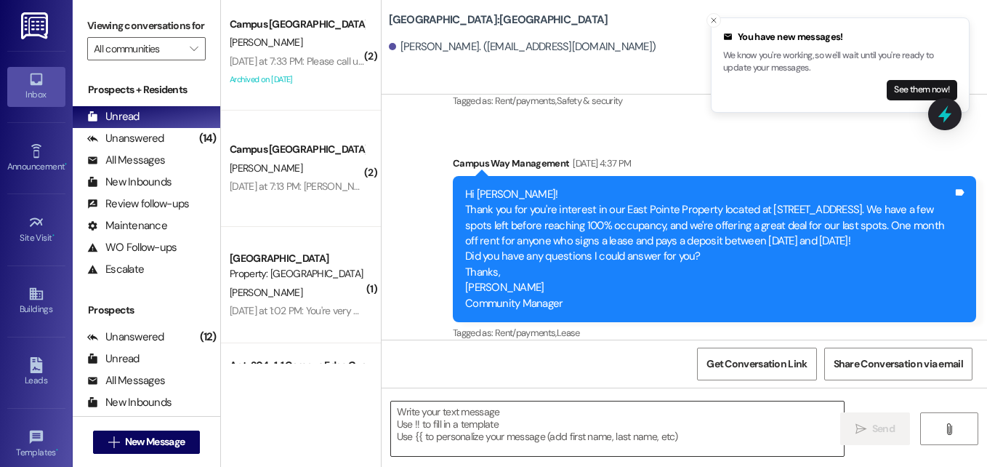
click at [533, 408] on textarea at bounding box center [617, 428] width 453 height 54
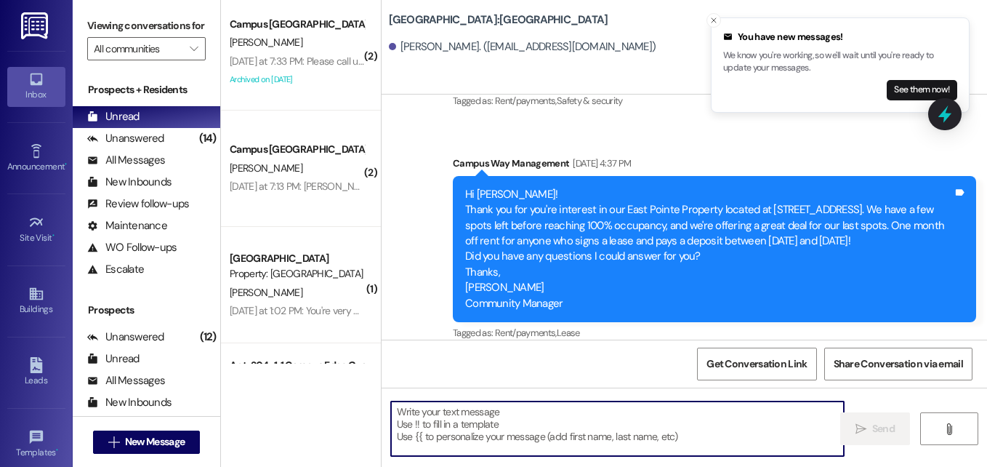
paste textarea "Good morning, [PERSON_NAME]! This is Angel with East Pointe Apartments! We are …"
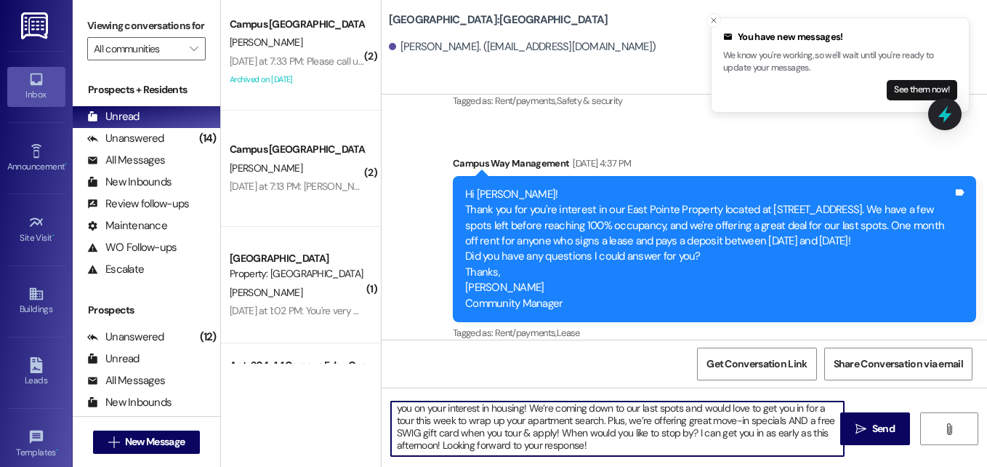
scroll to position [0, 0]
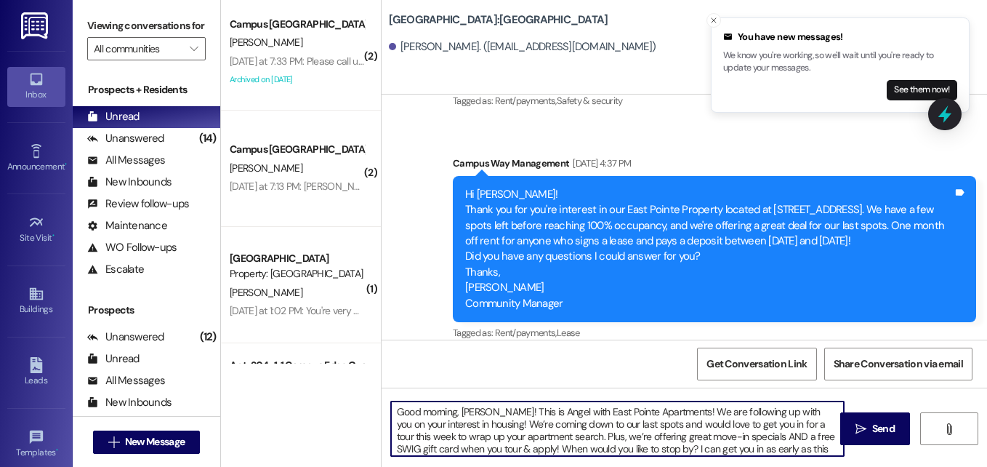
click at [469, 410] on textarea "Good morning, [PERSON_NAME]! This is Angel with East Pointe Apartments! We are …" at bounding box center [617, 428] width 453 height 54
type textarea "Good morning, [PERSON_NAME]! This is Angel with East Pointe Apartments! We are …"
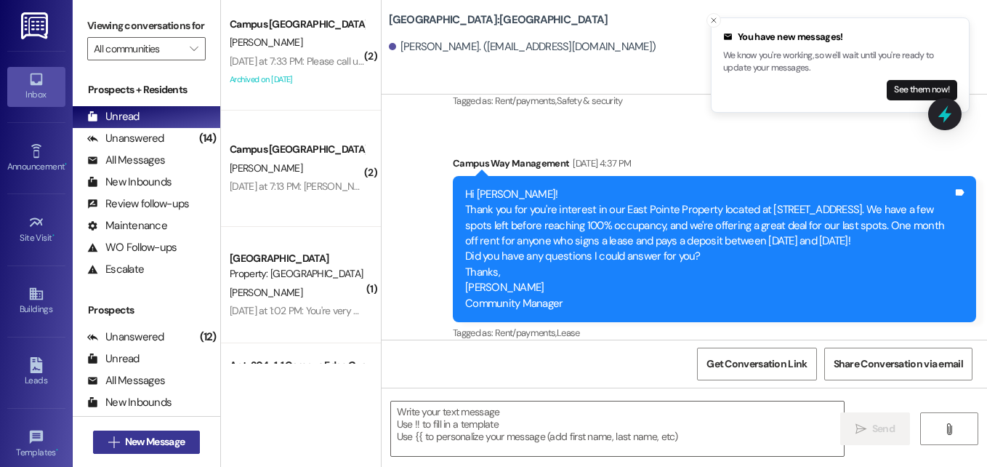
click at [164, 447] on span "New Message" at bounding box center [155, 441] width 60 height 15
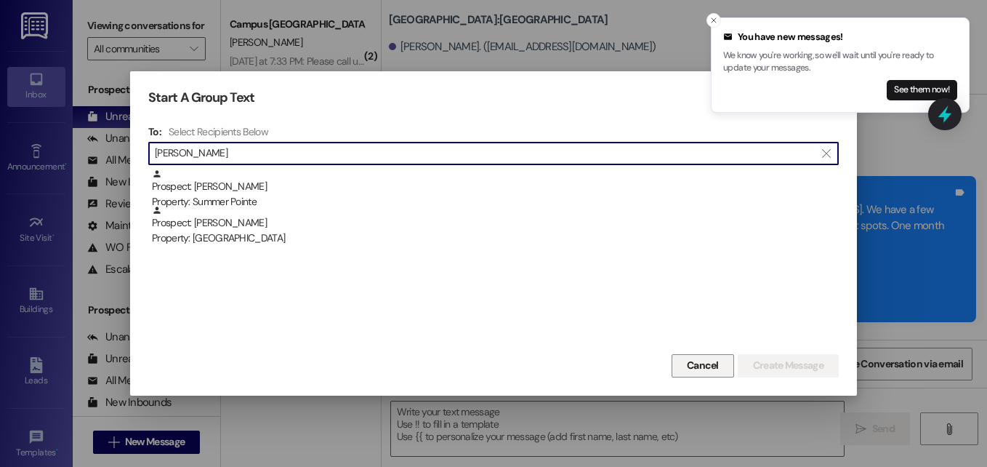
type input "[PERSON_NAME]"
click at [691, 366] on span "Cancel" at bounding box center [703, 365] width 32 height 15
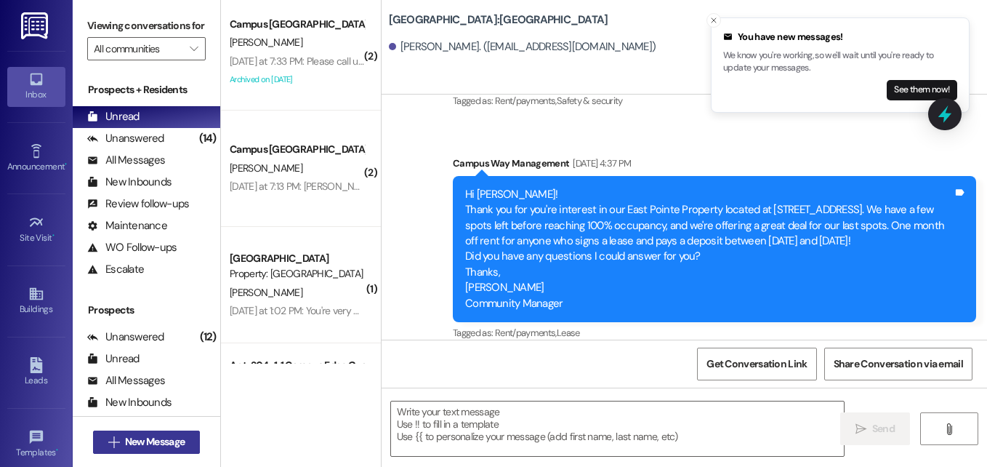
click at [156, 449] on button " New Message" at bounding box center [147, 441] width 108 height 23
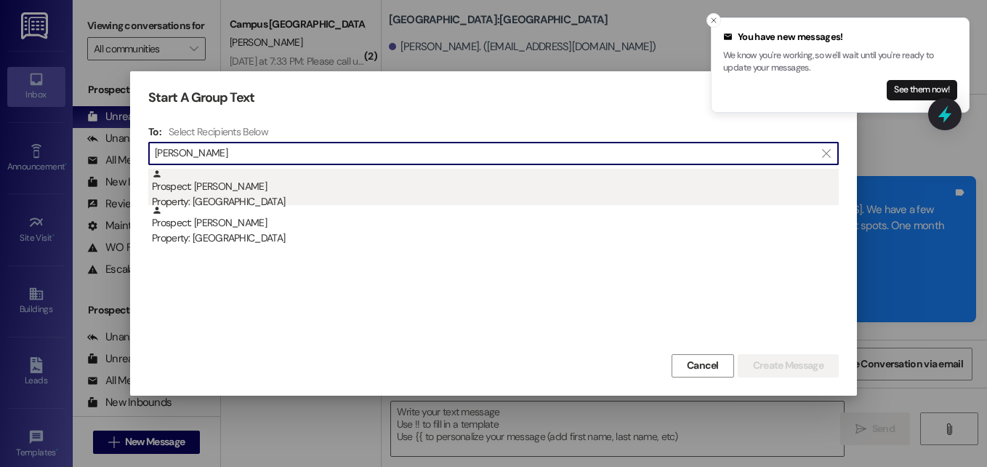
type input "[PERSON_NAME]"
click at [250, 188] on div "Prospect: [PERSON_NAME] Property: [GEOGRAPHIC_DATA]" at bounding box center [495, 189] width 687 height 41
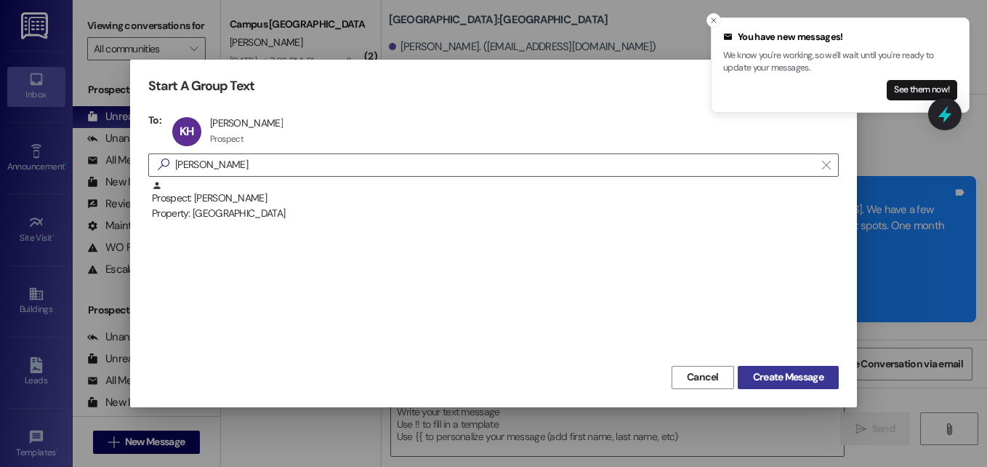
click at [749, 366] on button "Create Message" at bounding box center [788, 377] width 101 height 23
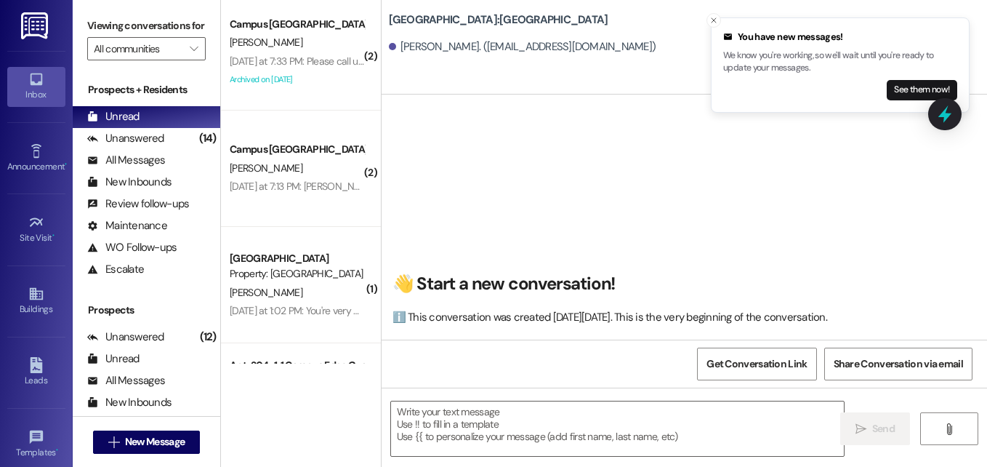
scroll to position [1, 0]
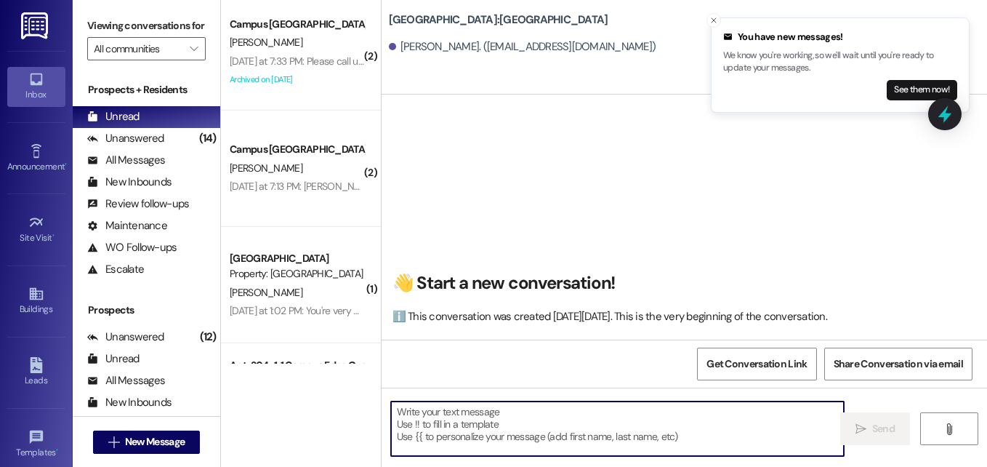
click at [585, 408] on textarea at bounding box center [617, 428] width 453 height 54
paste textarea "Good morning, [PERSON_NAME]! This is Angel with East Pointe Apartments! We are …"
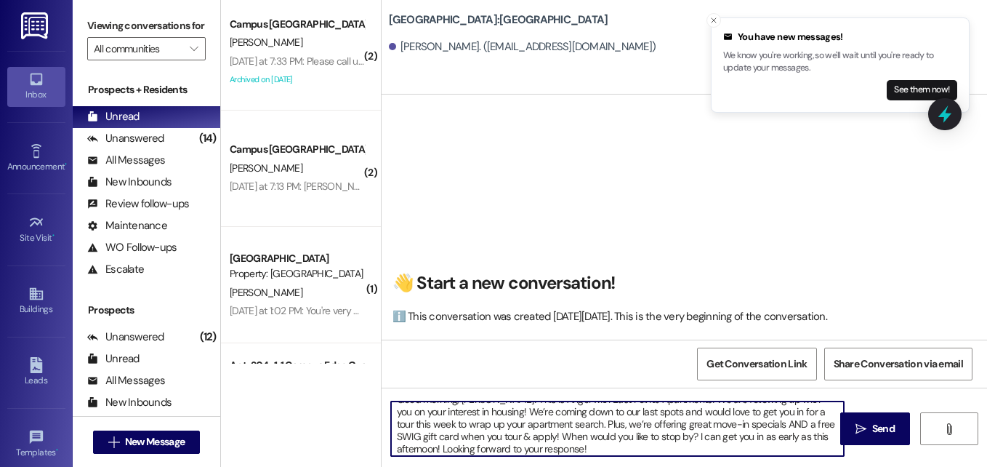
scroll to position [0, 0]
click at [459, 407] on textarea "Good morning, [PERSON_NAME]! This is Angel with East Pointe Apartments! We are …" at bounding box center [617, 428] width 453 height 54
click at [466, 412] on textarea "Good morning, [PERSON_NAME]! This is Angel with East Pointe Apartments! We are …" at bounding box center [617, 428] width 453 height 54
type textarea "Good morning, [PERSON_NAME]! This is Angel with East Pointe Apartments! We are …"
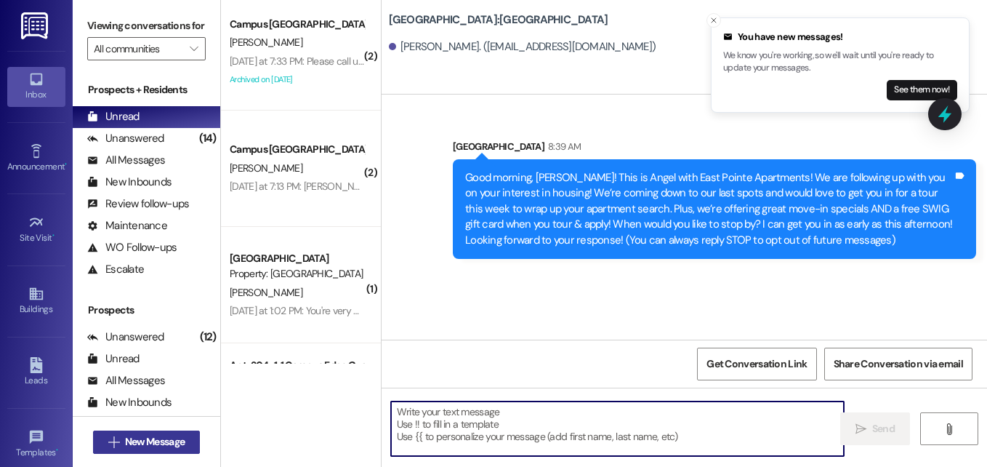
click at [149, 448] on span "New Message" at bounding box center [155, 441] width 60 height 15
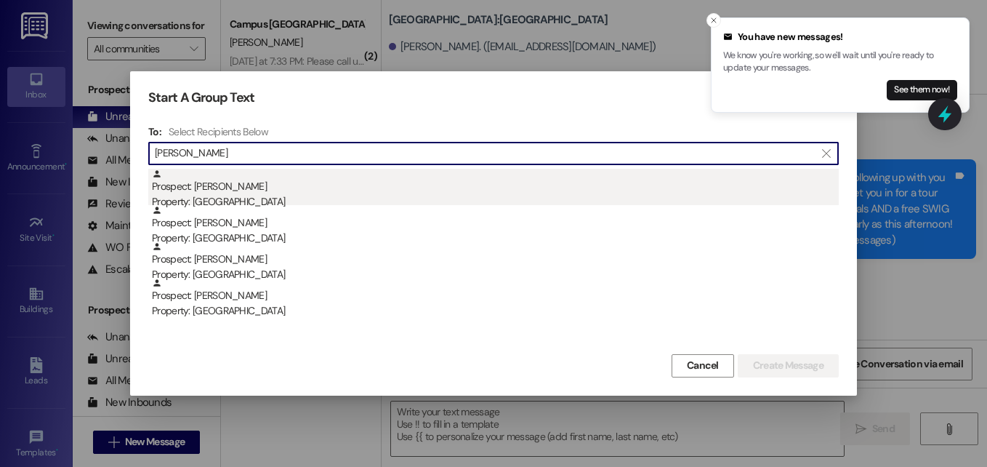
type input "[PERSON_NAME]"
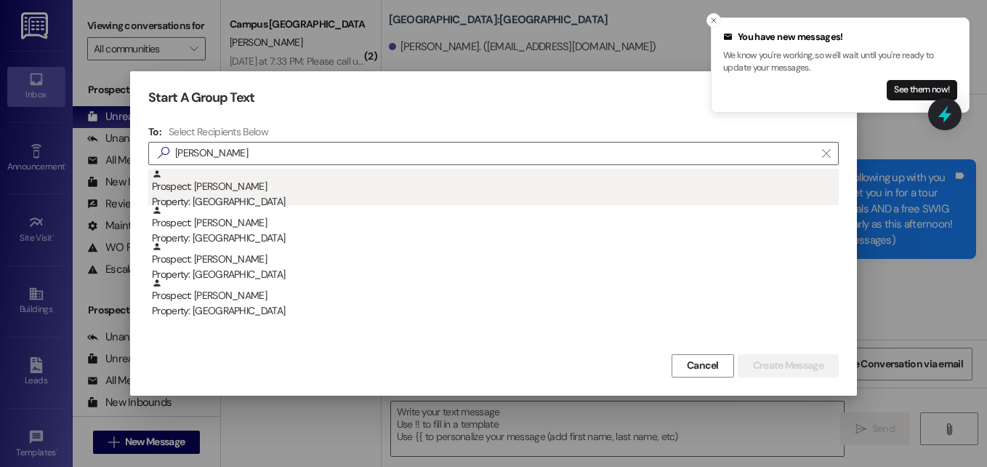
click at [237, 185] on div "Prospect: [PERSON_NAME] Property: [GEOGRAPHIC_DATA]" at bounding box center [495, 189] width 687 height 41
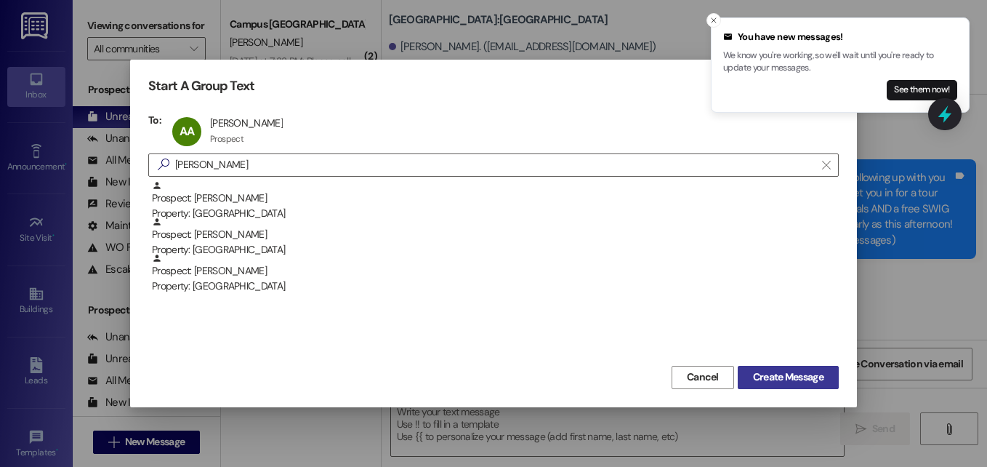
click at [763, 371] on span "Create Message" at bounding box center [788, 376] width 70 height 15
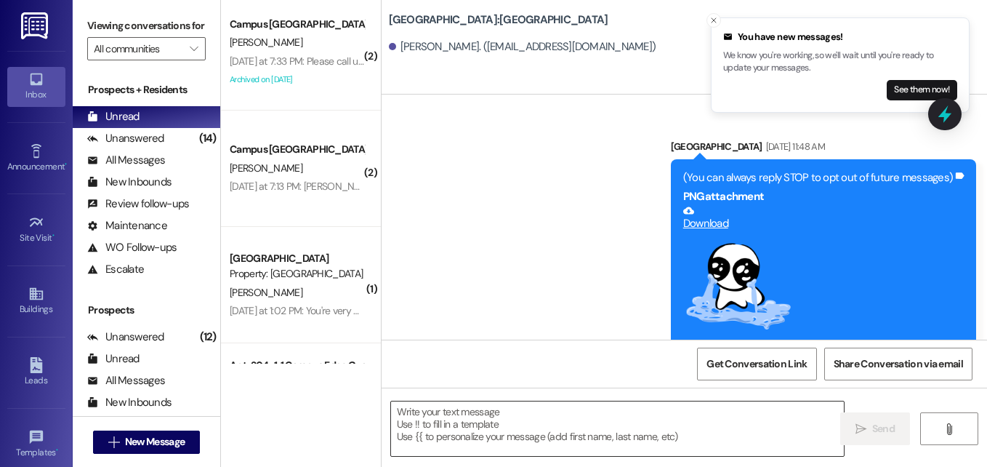
scroll to position [2406, 0]
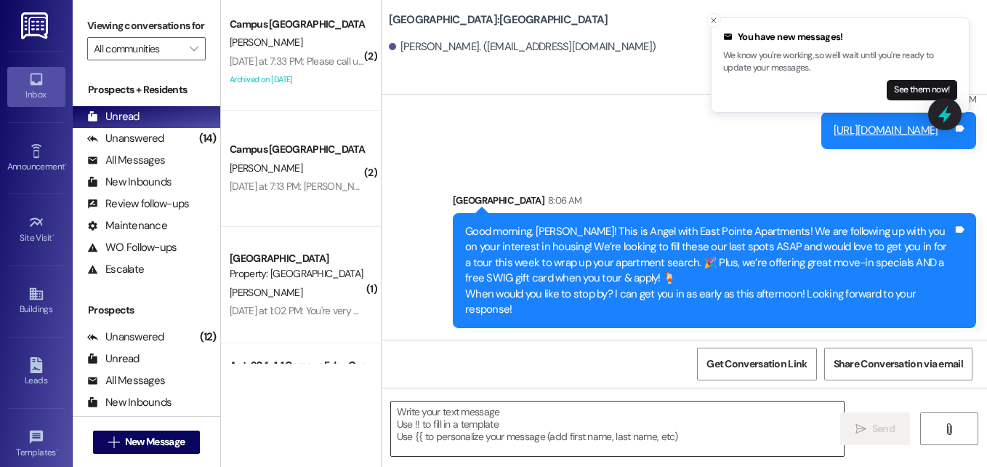
click at [484, 424] on textarea at bounding box center [617, 428] width 453 height 54
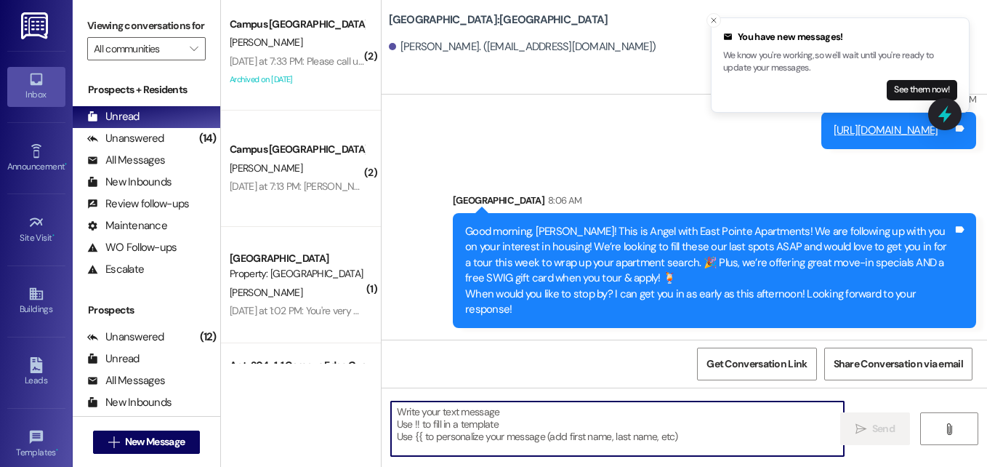
paste textarea "Good morning, [PERSON_NAME]! This is Angel with East Pointe Apartments! We are …"
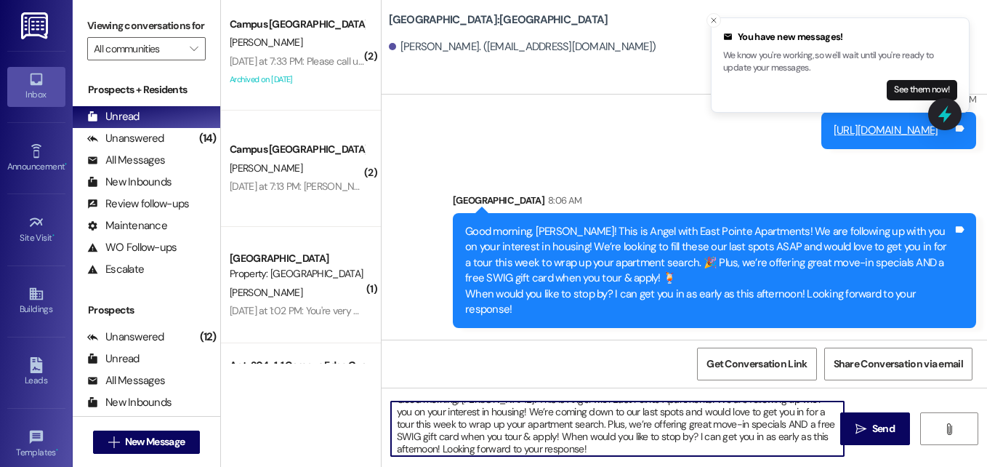
scroll to position [0, 0]
click at [477, 411] on textarea "Good morning, [PERSON_NAME]! This is Angel with East Pointe Apartments! We are …" at bounding box center [617, 428] width 453 height 54
type textarea "Good morning, [PERSON_NAME]! This is Angel with East Pointe Apartments! We are …"
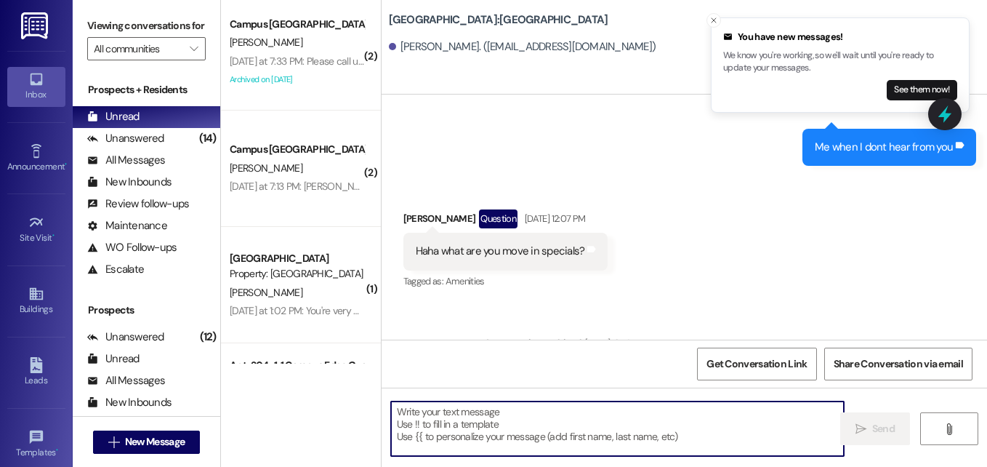
scroll to position [1078, 0]
